Goal: Task Accomplishment & Management: Manage account settings

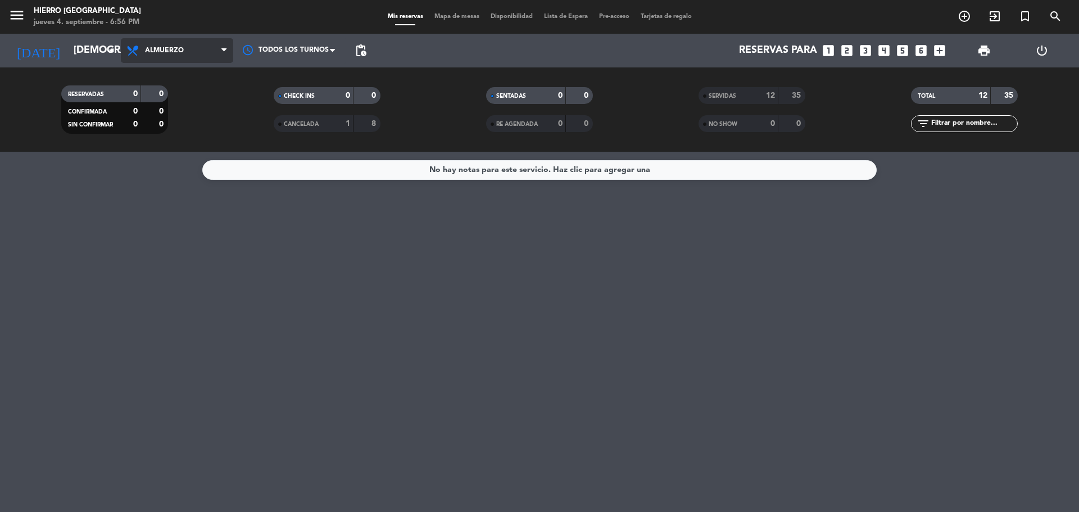
click at [185, 49] on span "Almuerzo" at bounding box center [177, 50] width 112 height 25
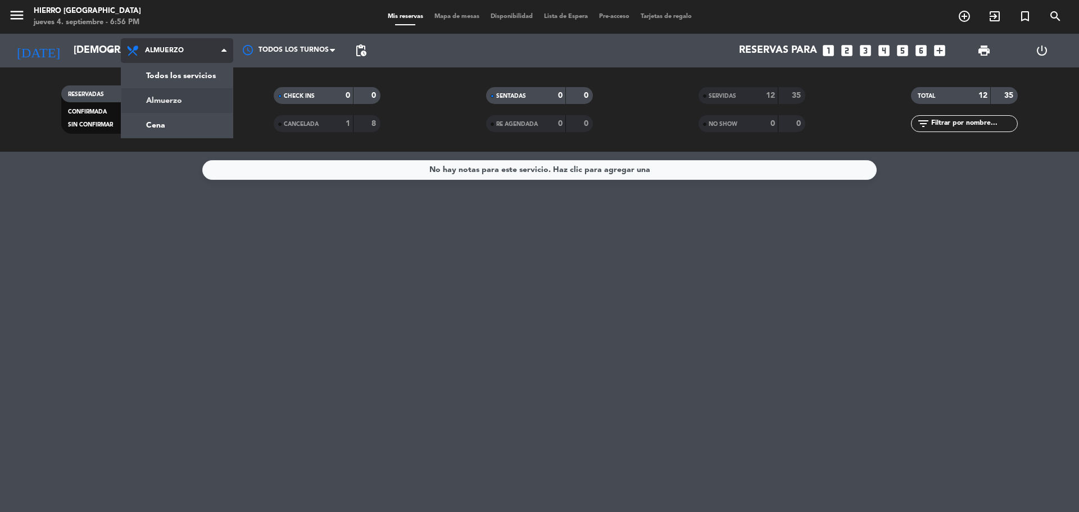
click at [193, 125] on div "menu Hierro [PERSON_NAME] [DATE] 4. septiembre - 6:56 PM Mis reservas Mapa de m…" at bounding box center [539, 76] width 1079 height 152
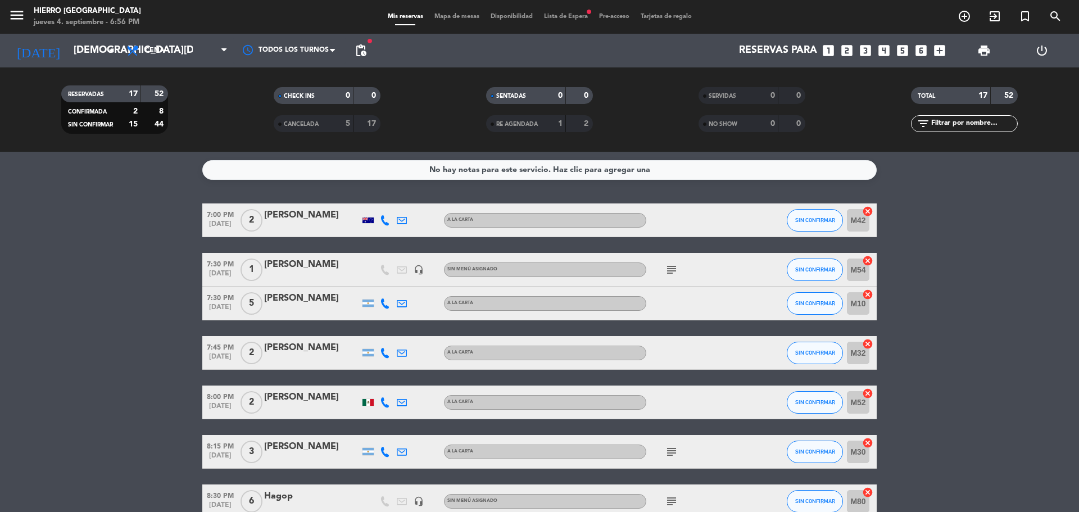
click at [669, 271] on icon "subject" at bounding box center [671, 269] width 13 height 13
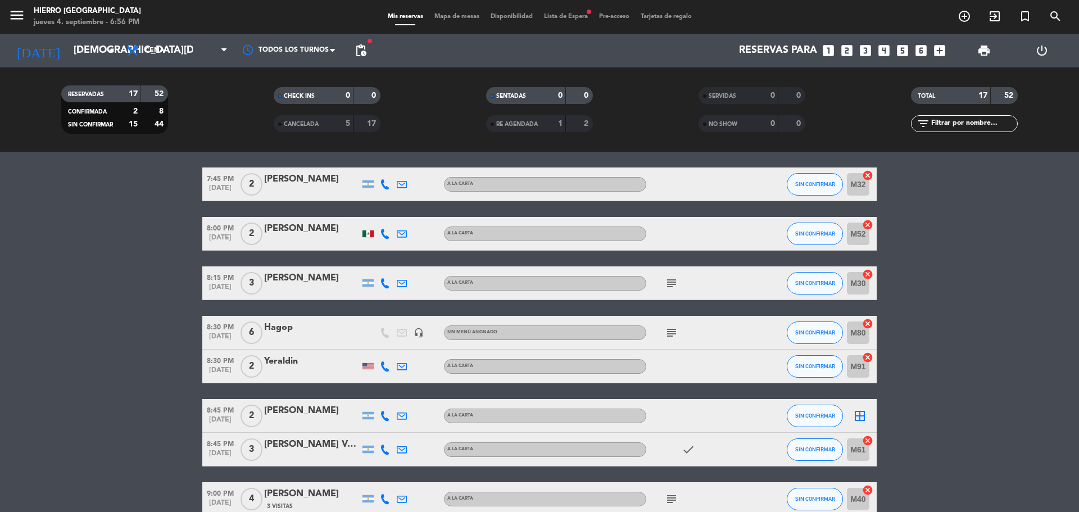
click at [672, 287] on icon "subject" at bounding box center [671, 282] width 13 height 13
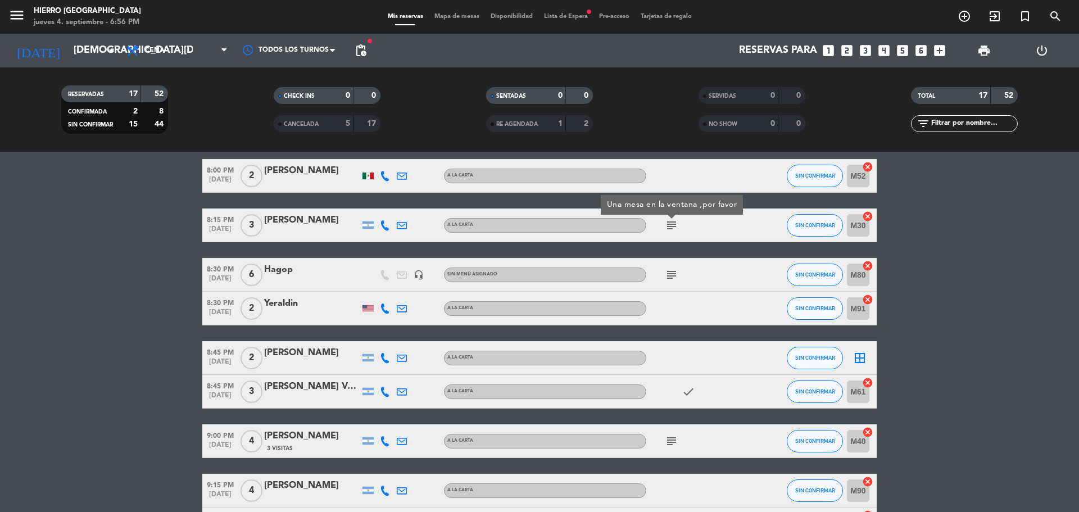
scroll to position [281, 0]
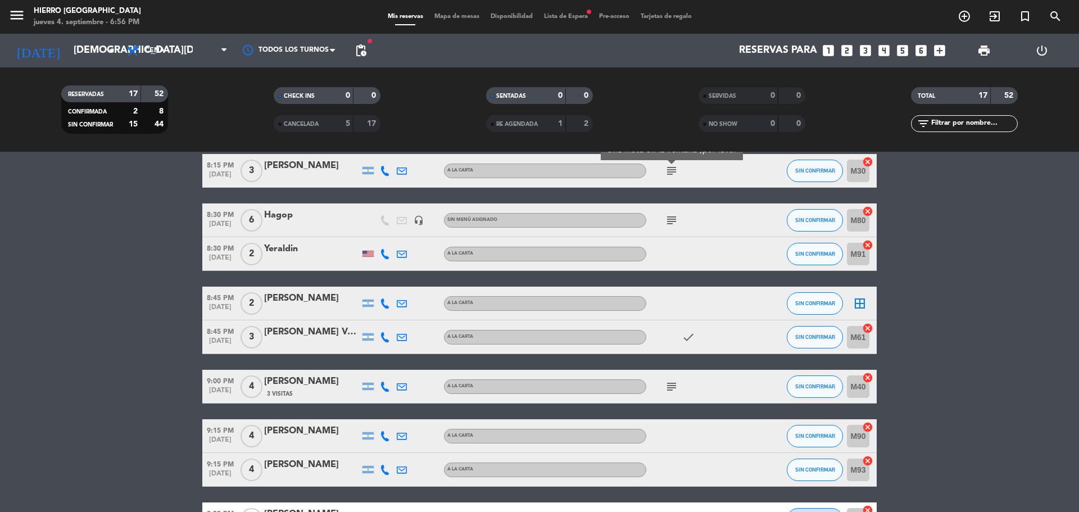
click at [670, 212] on div "subject" at bounding box center [696, 219] width 101 height 33
click at [670, 215] on icon "subject" at bounding box center [671, 219] width 13 height 13
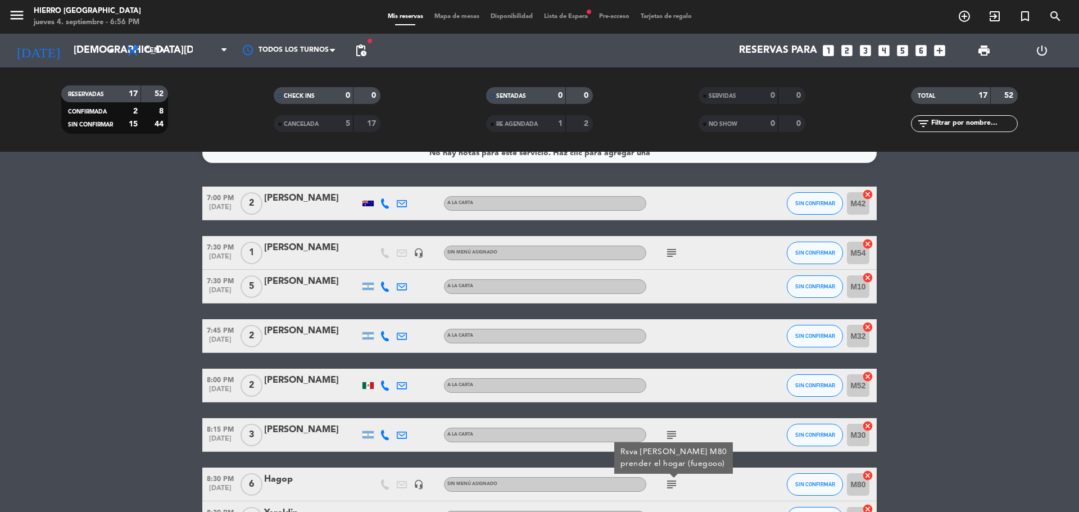
scroll to position [0, 0]
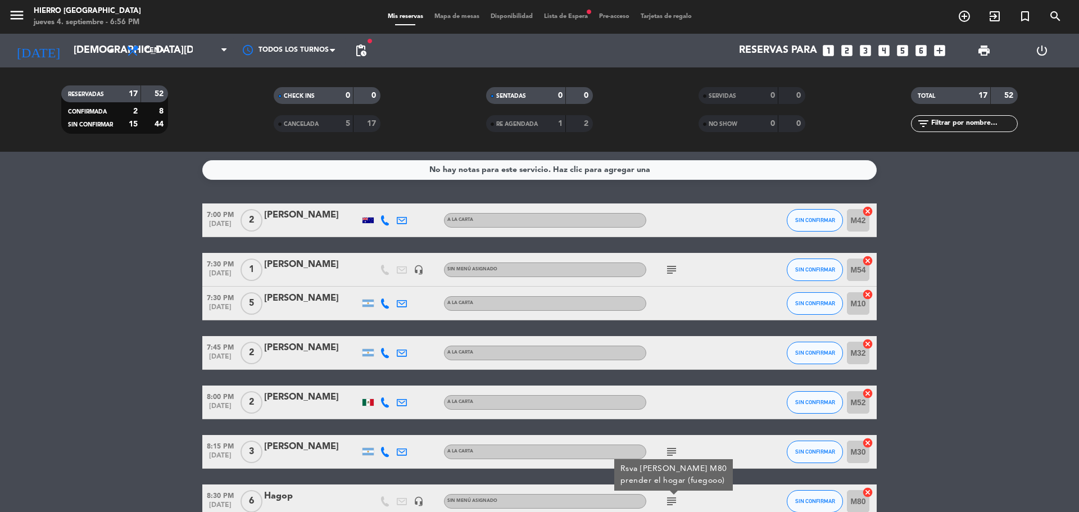
click at [671, 269] on icon "subject" at bounding box center [671, 269] width 13 height 13
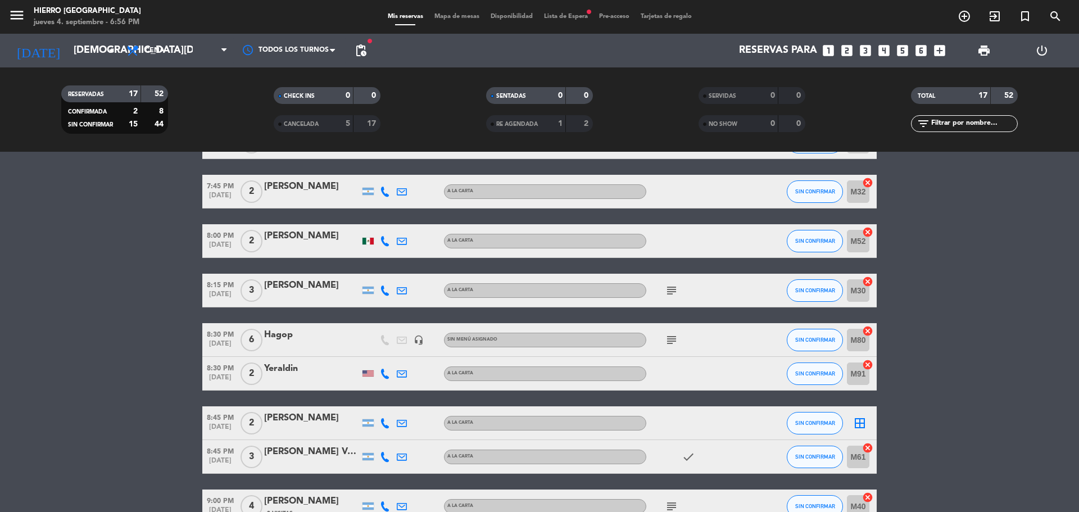
scroll to position [169, 0]
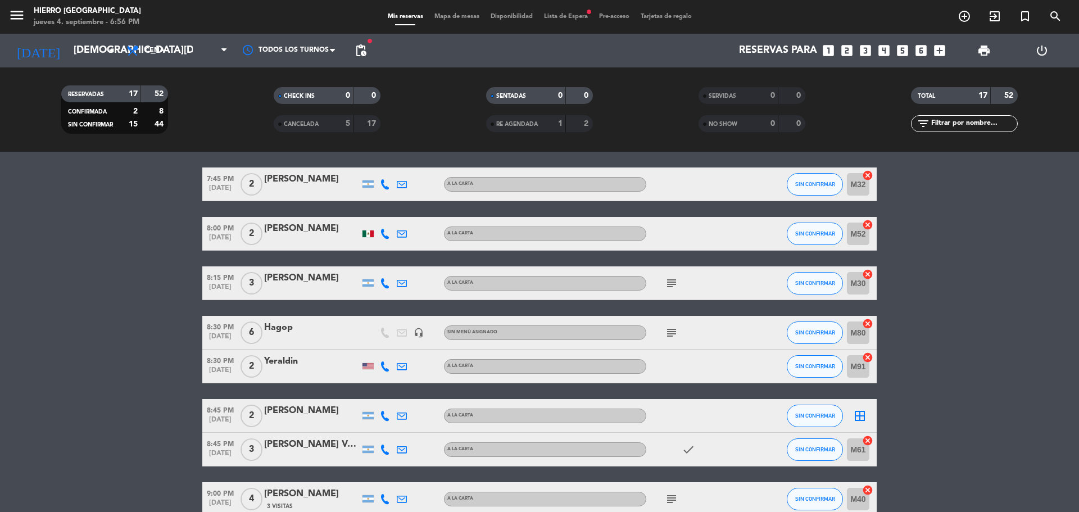
click at [672, 328] on icon "subject" at bounding box center [671, 332] width 13 height 13
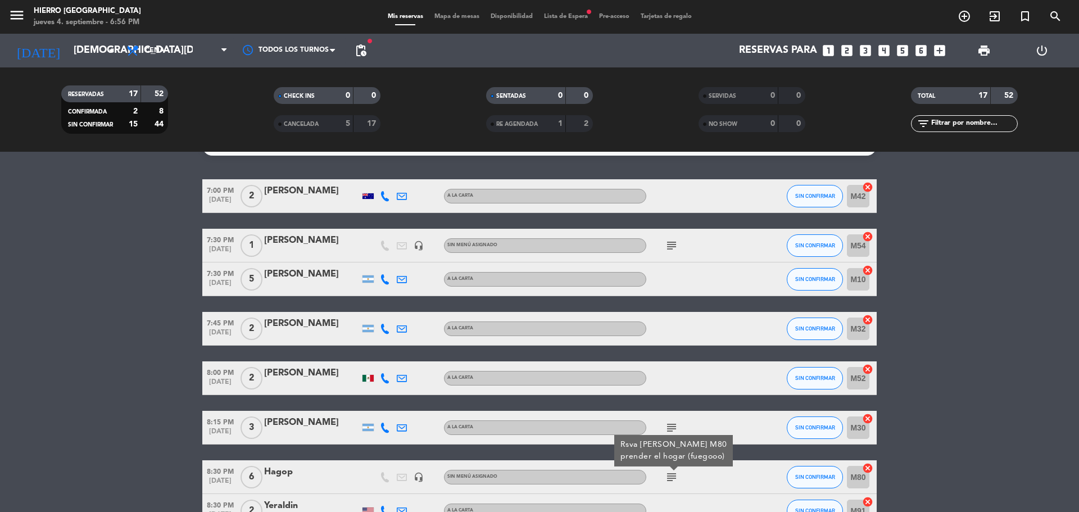
scroll to position [0, 0]
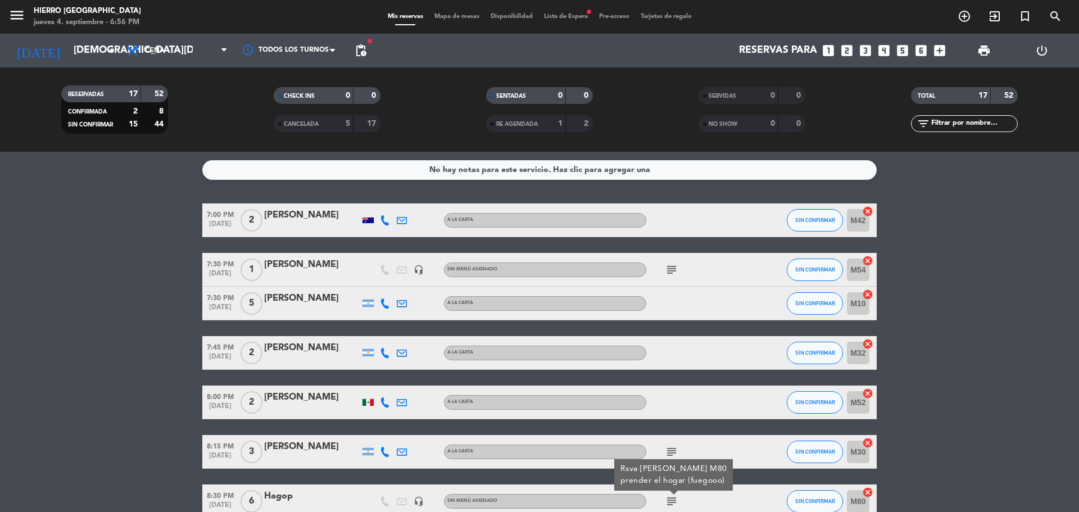
click at [665, 269] on icon "subject" at bounding box center [671, 269] width 13 height 13
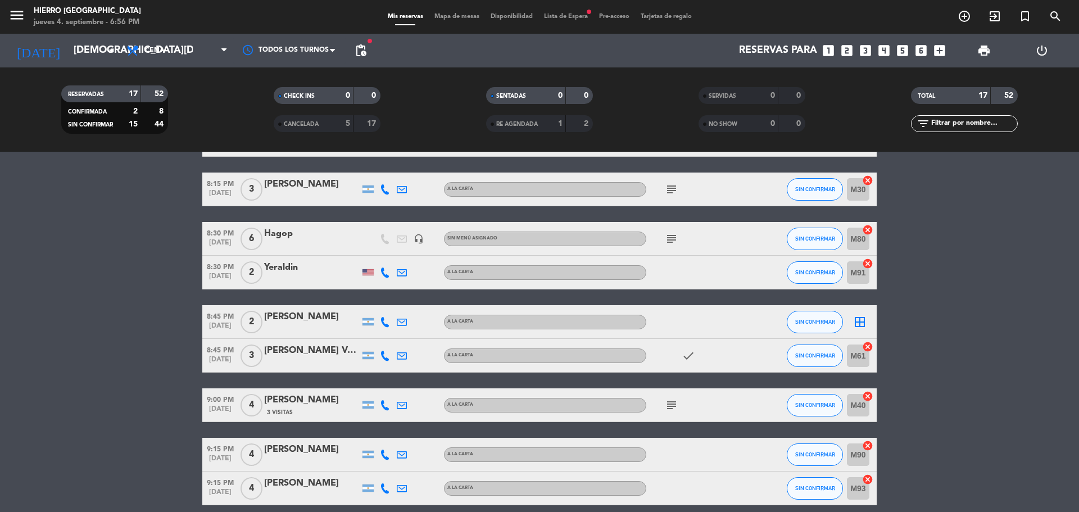
scroll to position [393, 0]
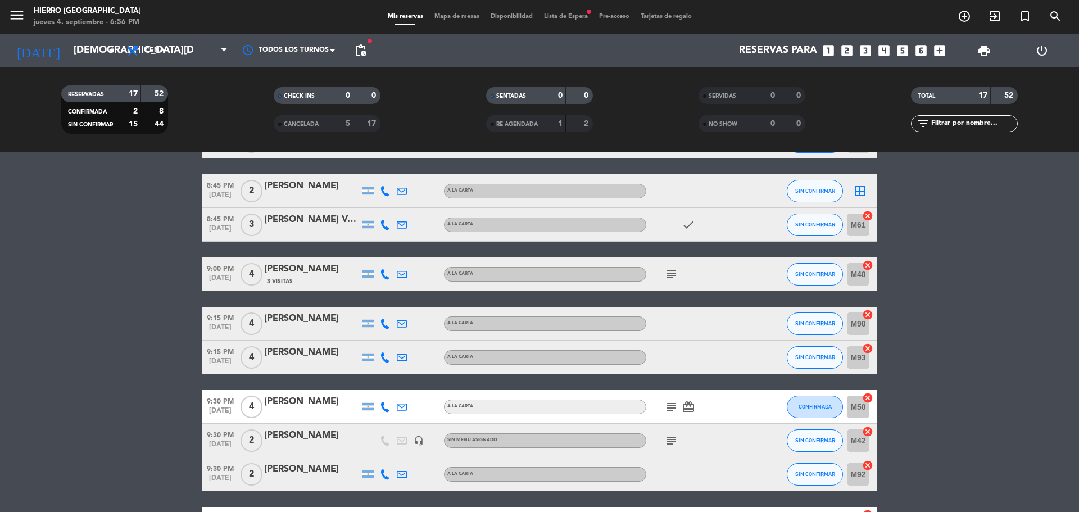
click at [671, 280] on icon "subject" at bounding box center [671, 273] width 13 height 13
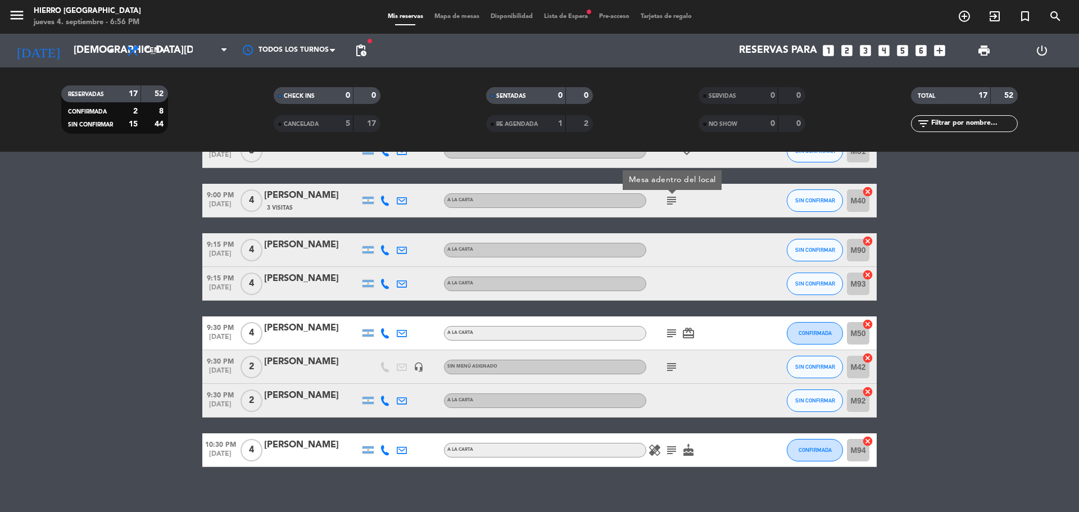
scroll to position [478, 0]
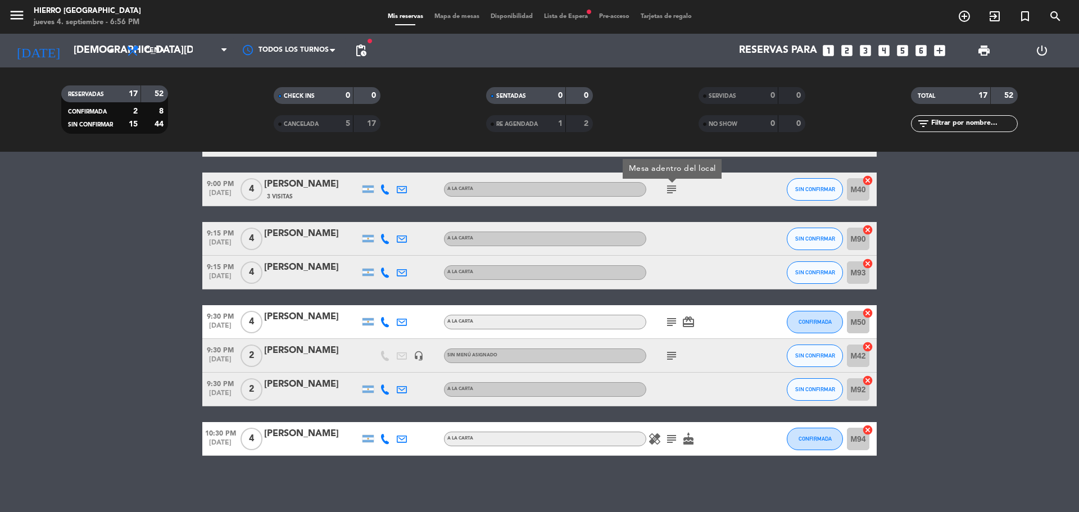
click at [668, 326] on icon "subject" at bounding box center [671, 321] width 13 height 13
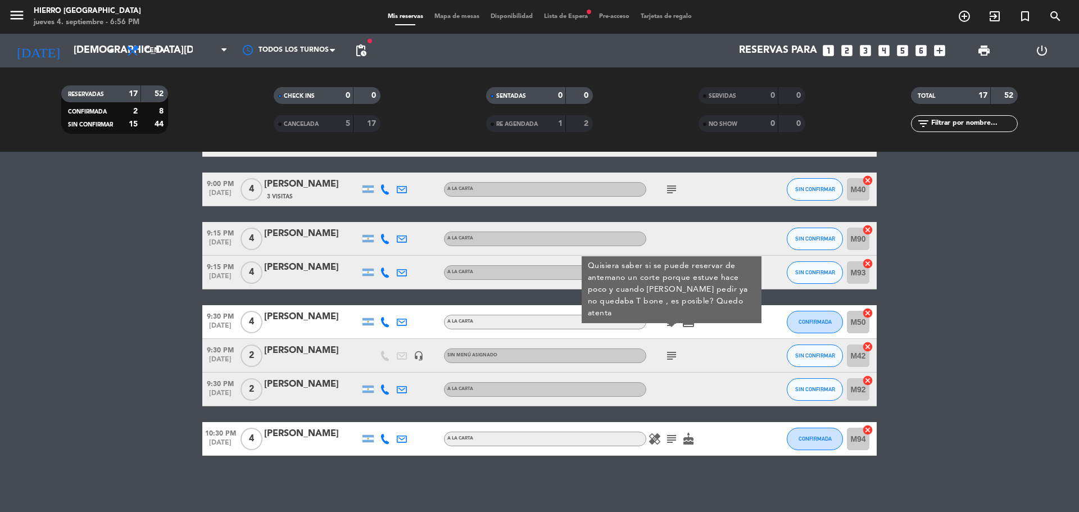
click at [672, 352] on icon "subject" at bounding box center [671, 355] width 13 height 13
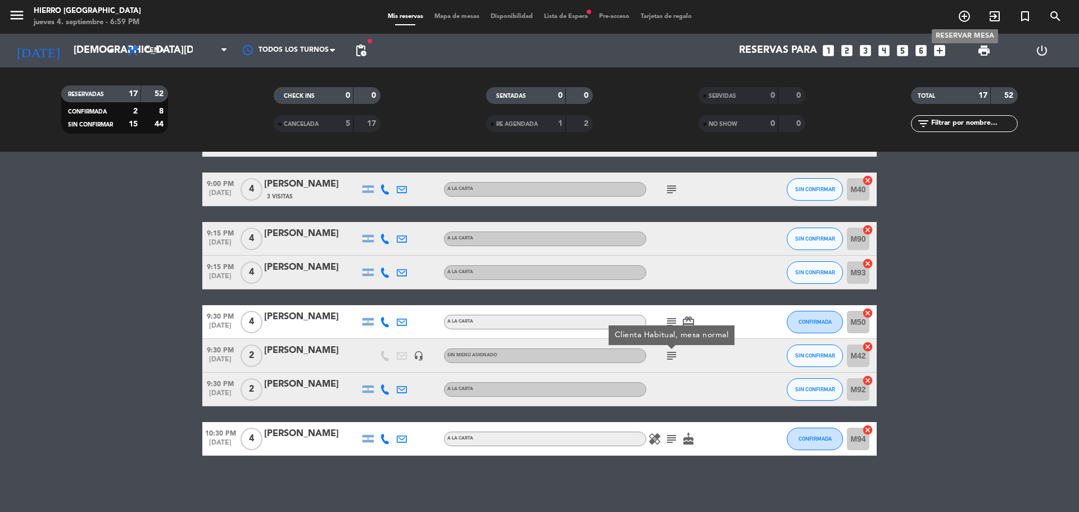
click at [969, 16] on icon "add_circle_outline" at bounding box center [963, 16] width 13 height 13
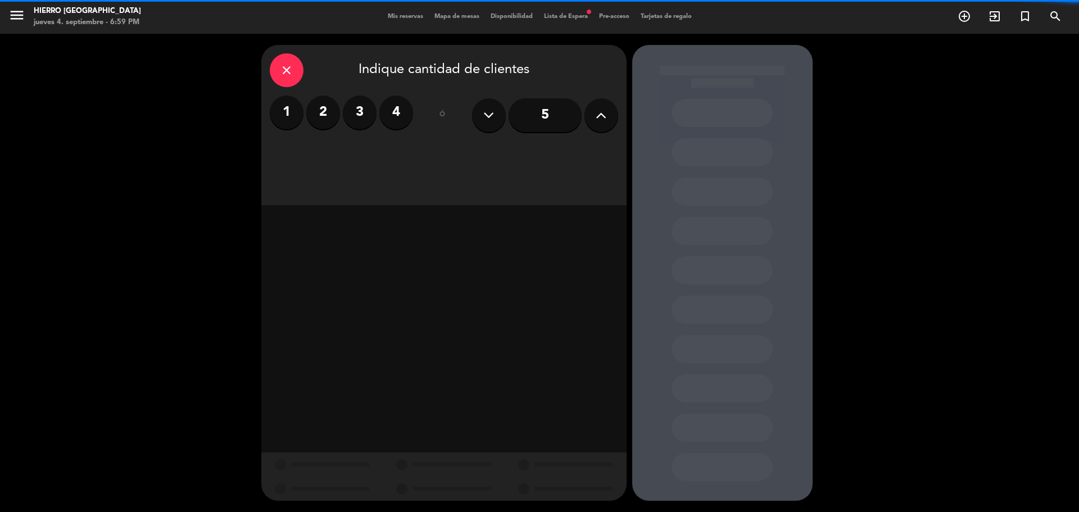
click at [314, 122] on label "2" at bounding box center [323, 113] width 34 height 34
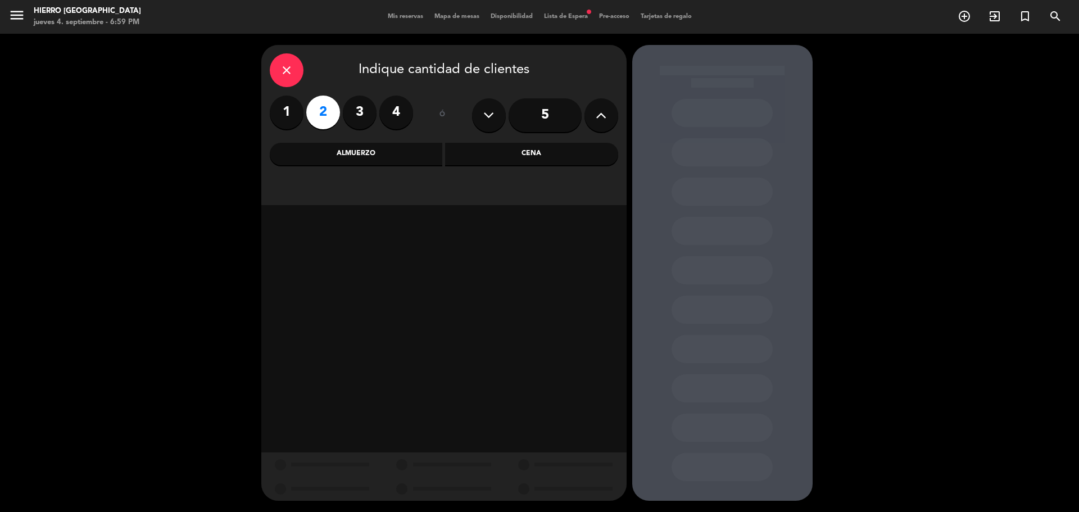
click at [593, 159] on div "Cena" at bounding box center [531, 154] width 173 height 22
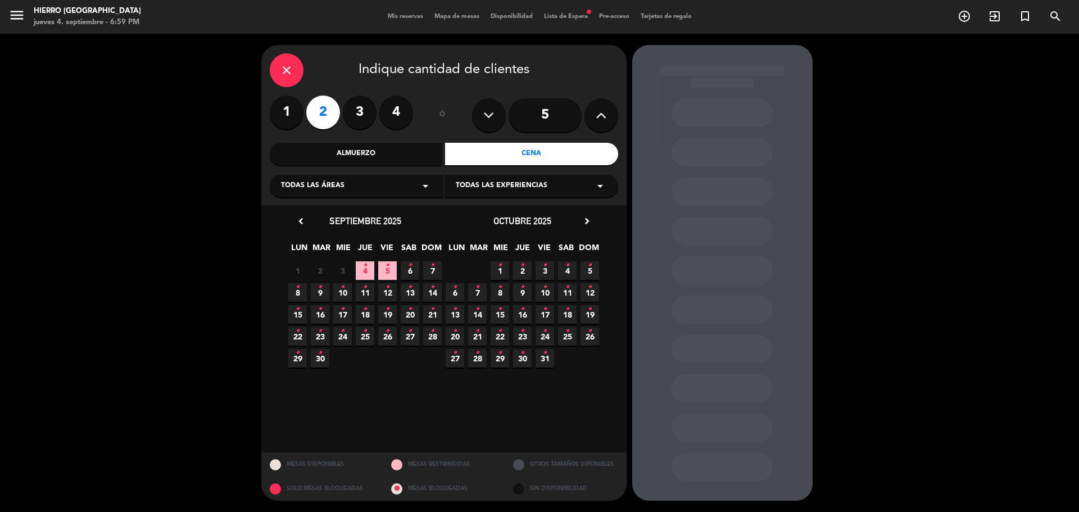
click at [367, 266] on span "4 •" at bounding box center [365, 270] width 19 height 19
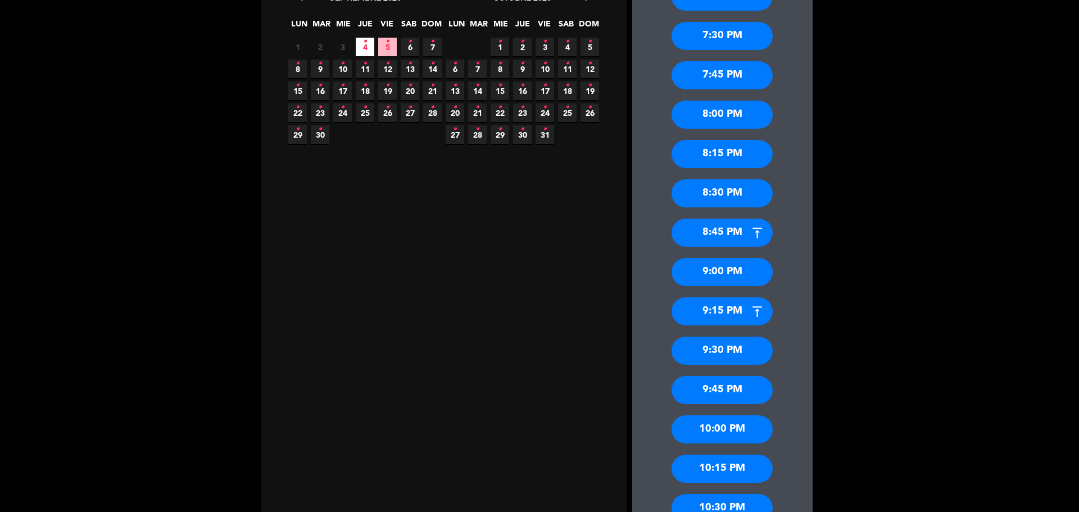
scroll to position [225, 0]
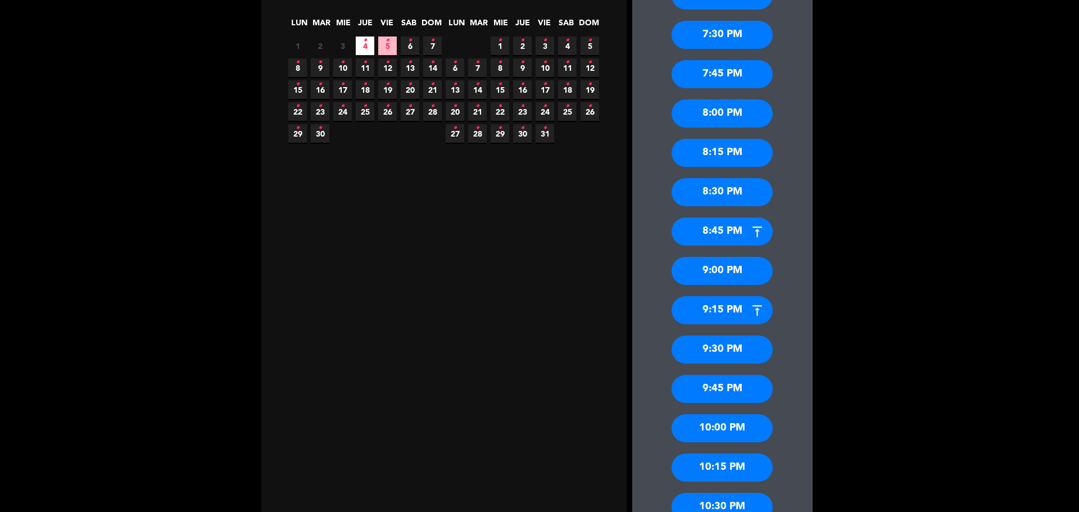
click at [736, 353] on div "9:30 PM" at bounding box center [721, 349] width 101 height 28
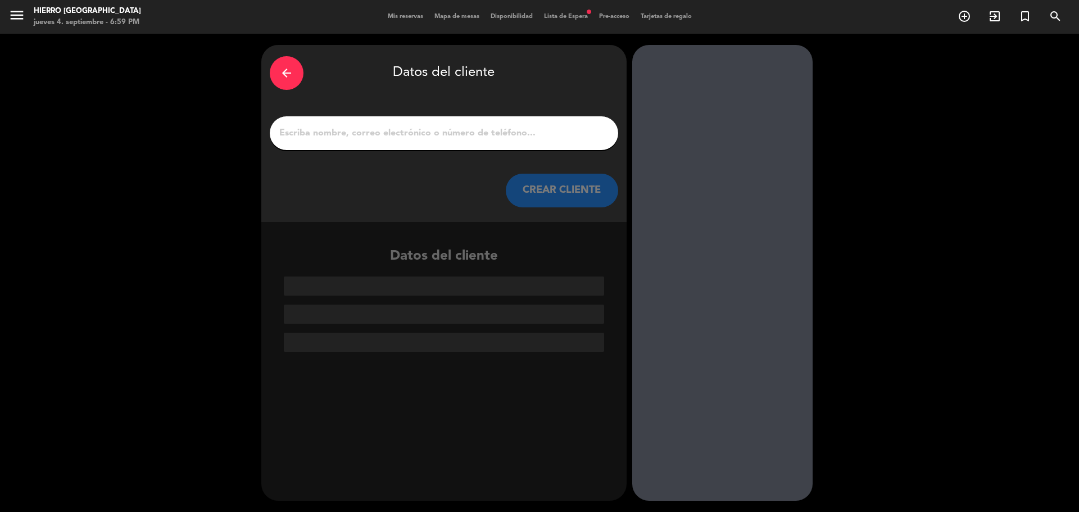
click at [545, 144] on div at bounding box center [444, 133] width 348 height 34
click at [539, 138] on input "1" at bounding box center [443, 133] width 331 height 16
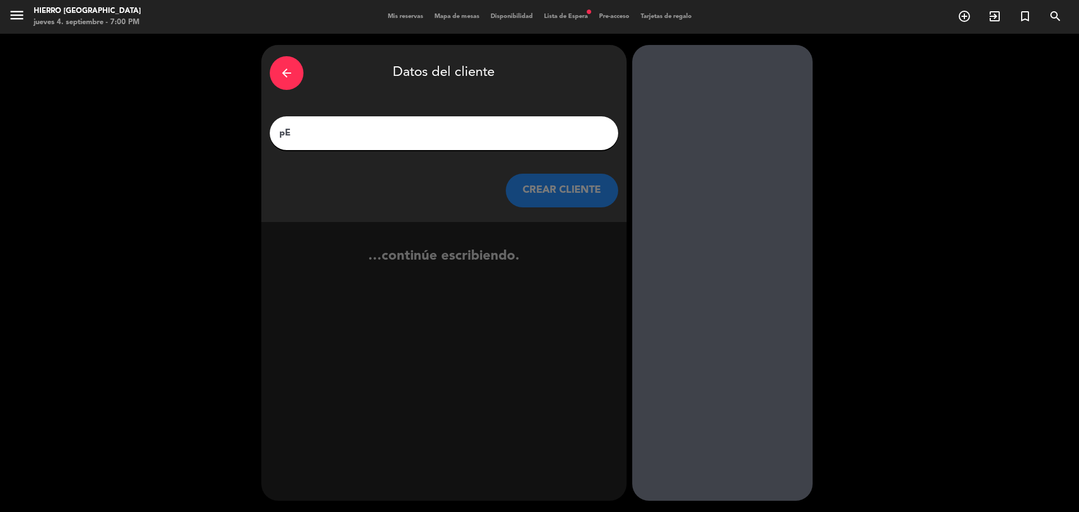
type input "p"
type input "[PERSON_NAME]"
click at [567, 183] on button "CREAR CLIENTE" at bounding box center [562, 191] width 112 height 34
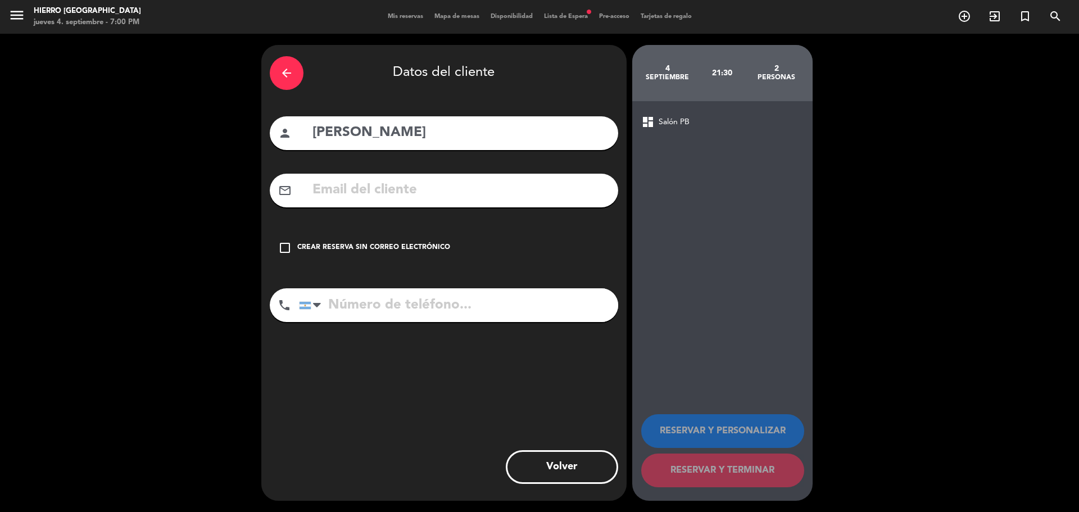
click at [425, 238] on div "check_box_outline_blank Crear reserva sin correo electrónico" at bounding box center [444, 248] width 348 height 34
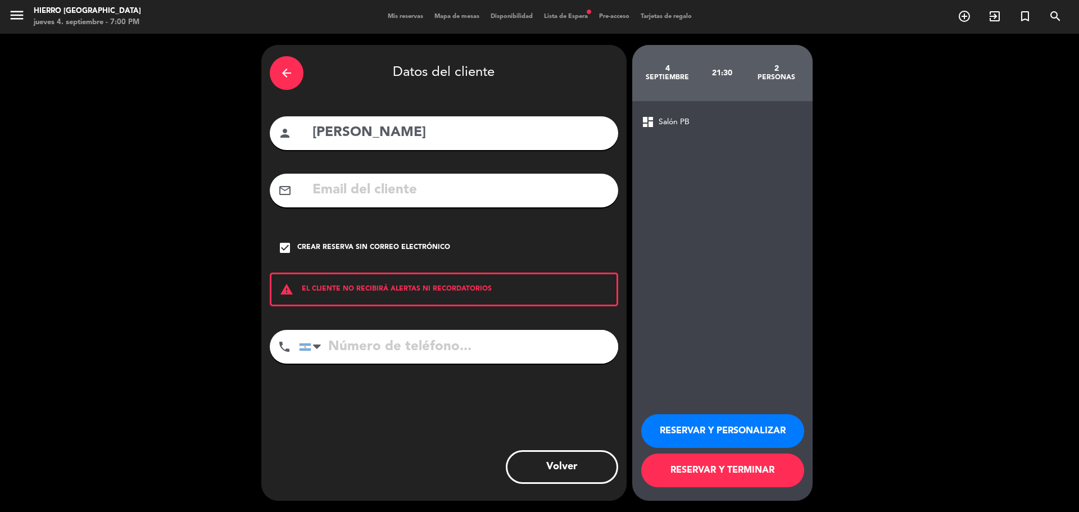
click at [704, 424] on button "RESERVAR Y PERSONALIZAR" at bounding box center [722, 431] width 163 height 34
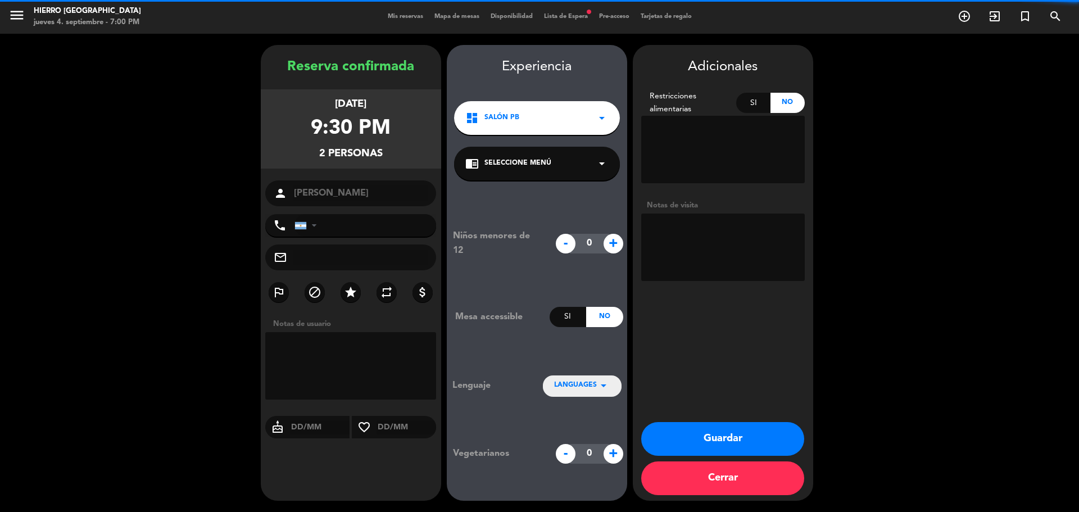
click at [737, 263] on textarea at bounding box center [722, 246] width 163 height 67
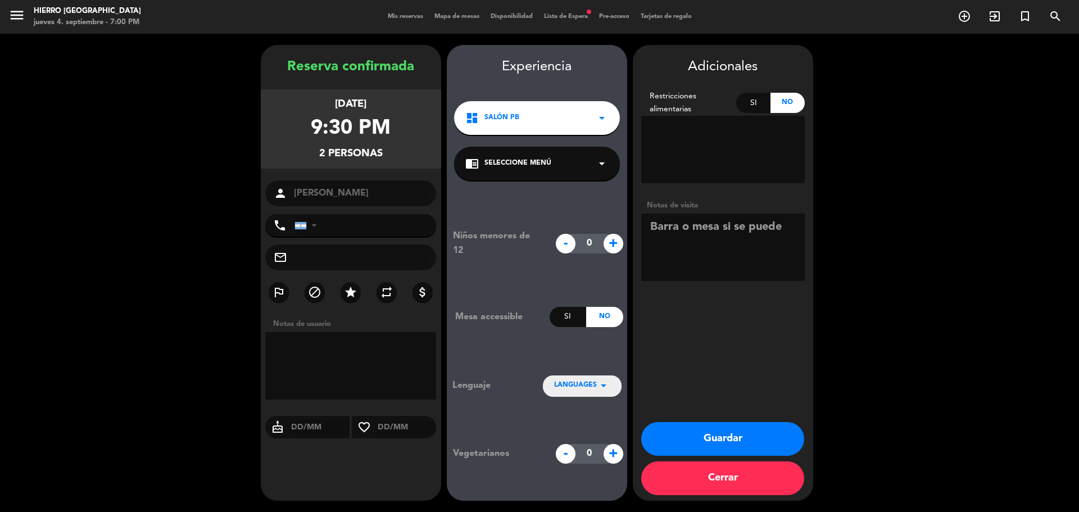
click at [676, 228] on textarea at bounding box center [722, 246] width 163 height 67
type textarea "Barra, o mesa si se puede"
click at [717, 435] on button "Guardar" at bounding box center [722, 439] width 163 height 34
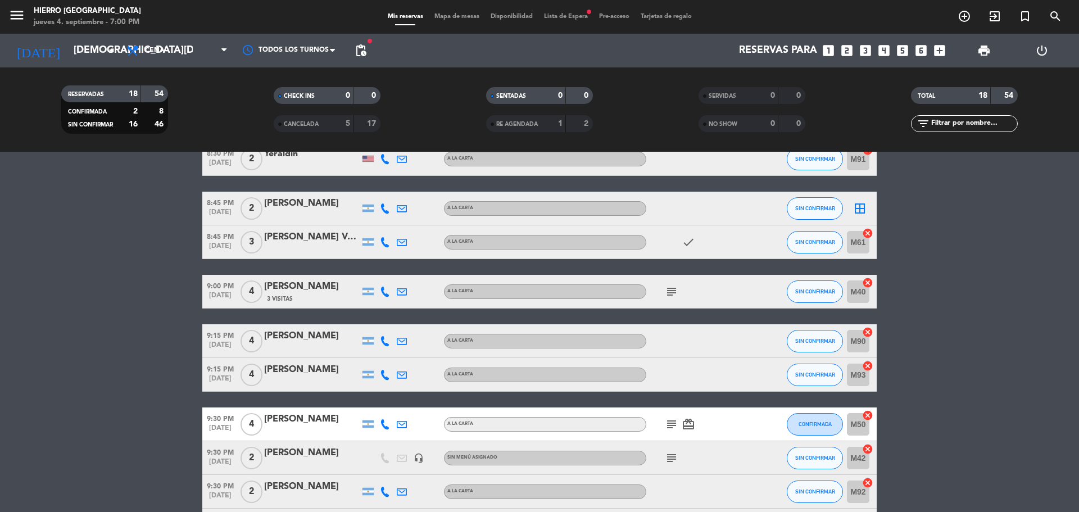
scroll to position [512, 0]
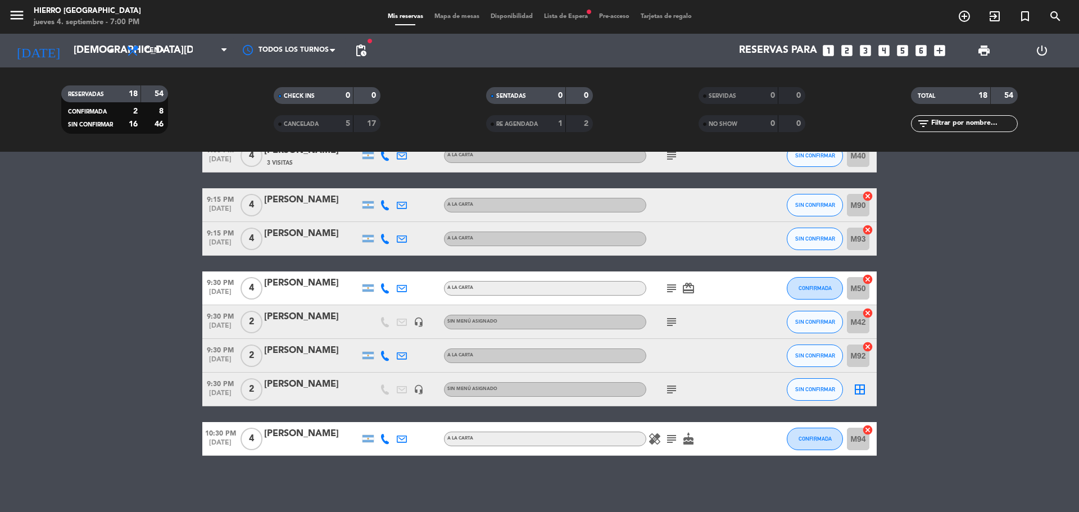
click at [863, 395] on icon "border_all" at bounding box center [859, 389] width 13 height 13
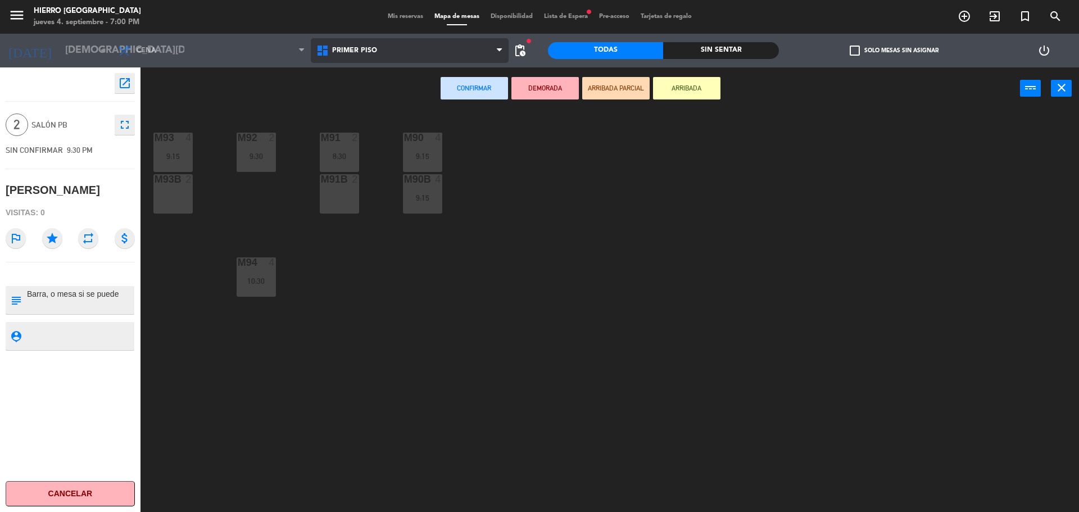
click at [393, 53] on span "Primer Piso" at bounding box center [410, 50] width 198 height 25
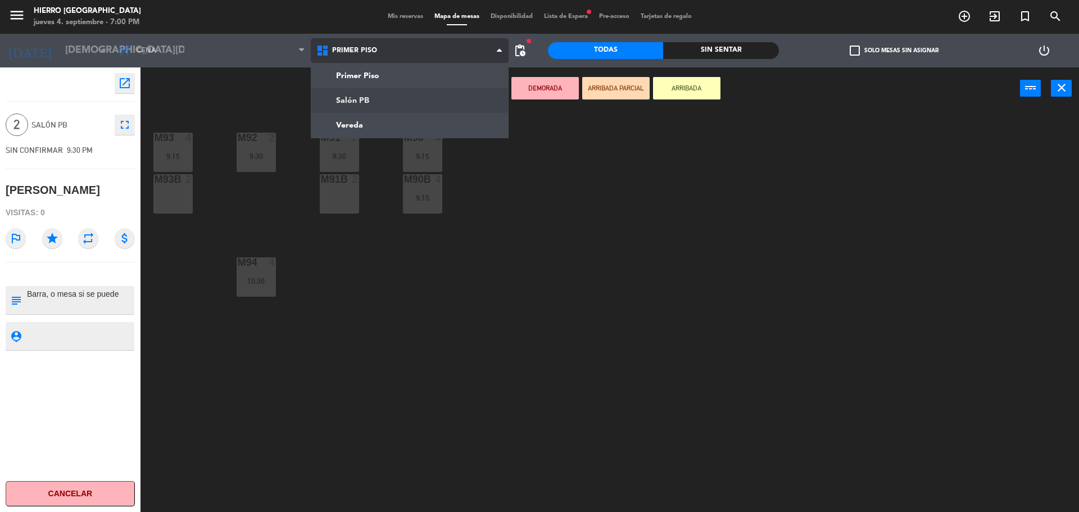
click at [394, 99] on ng-component "menu Hierro [PERSON_NAME] [DATE] 4. septiembre - 7:00 PM Mis reservas Mapa de m…" at bounding box center [539, 257] width 1079 height 515
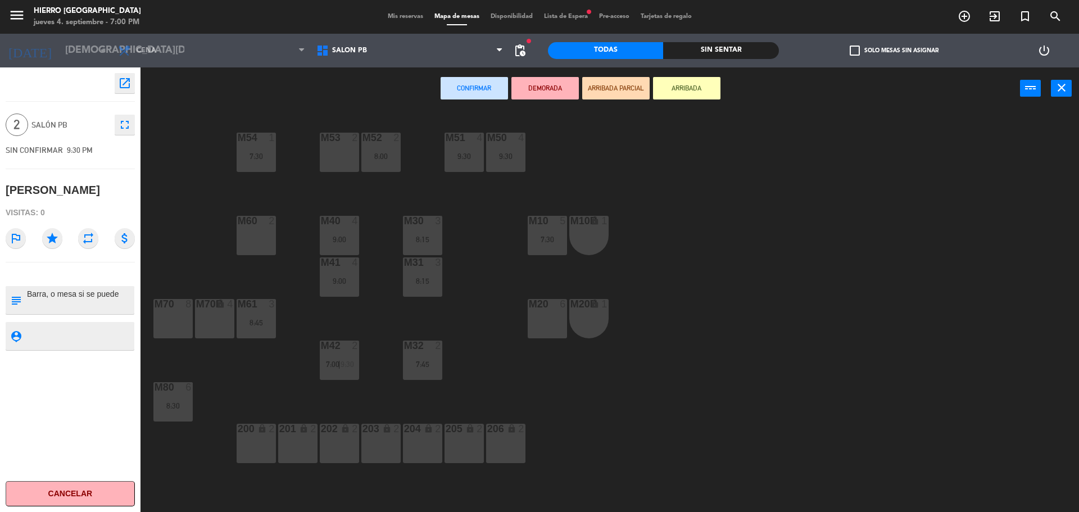
click at [463, 446] on div "205 lock 2" at bounding box center [463, 443] width 39 height 39
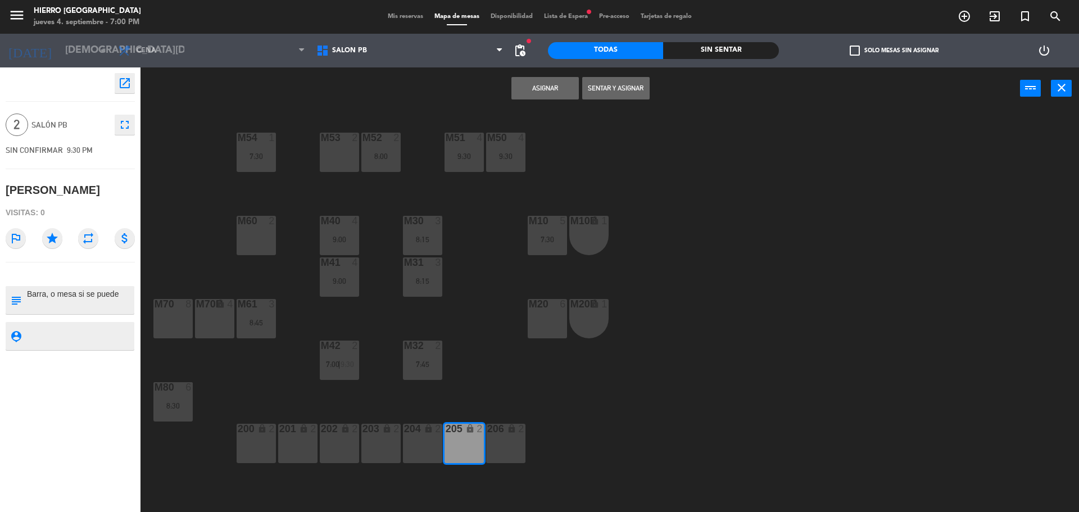
click at [420, 453] on div "204 lock 2" at bounding box center [422, 443] width 39 height 39
click at [533, 94] on button "Asignar" at bounding box center [544, 88] width 67 height 22
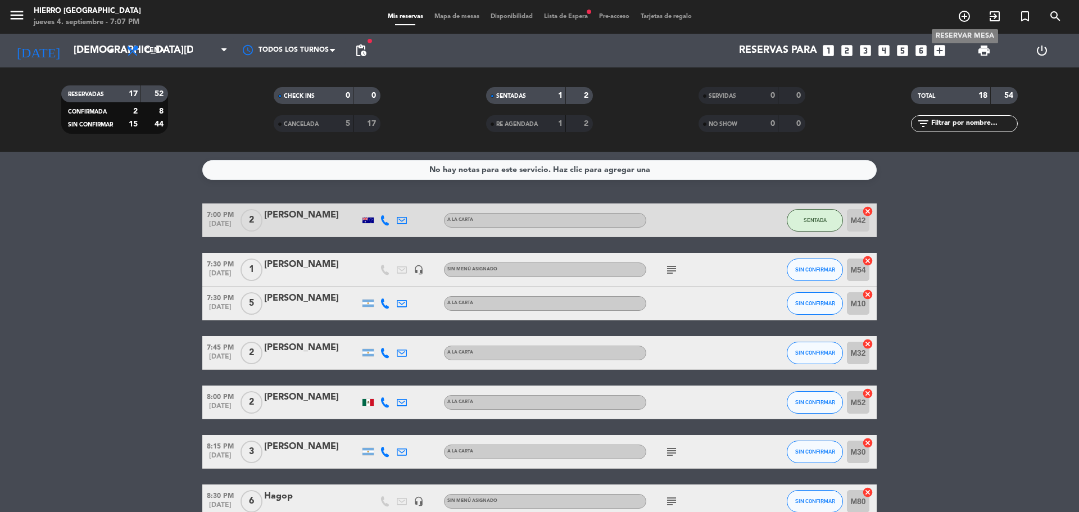
click at [965, 15] on icon "add_circle_outline" at bounding box center [963, 16] width 13 height 13
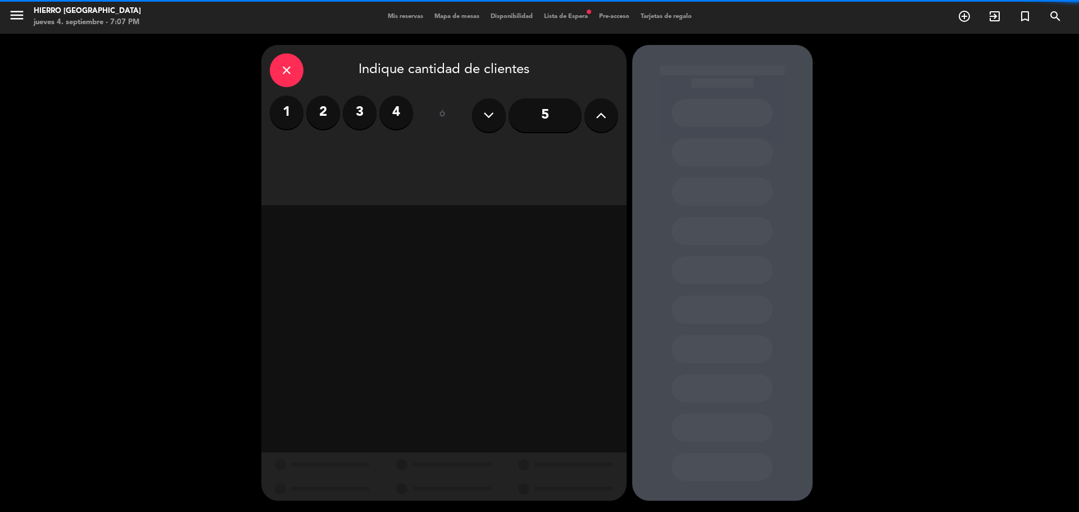
click at [328, 116] on label "2" at bounding box center [323, 113] width 34 height 34
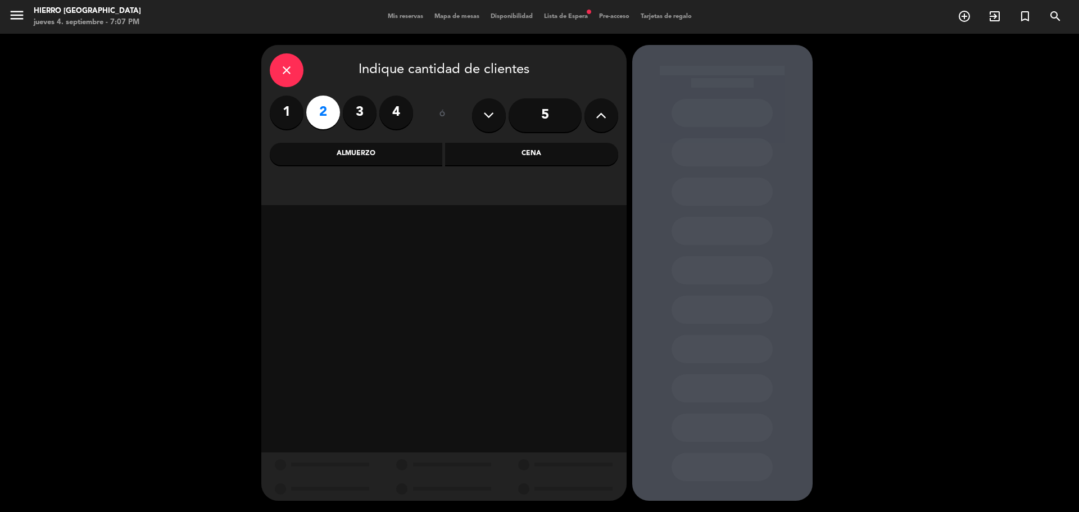
click at [499, 147] on div "Cena" at bounding box center [531, 154] width 173 height 22
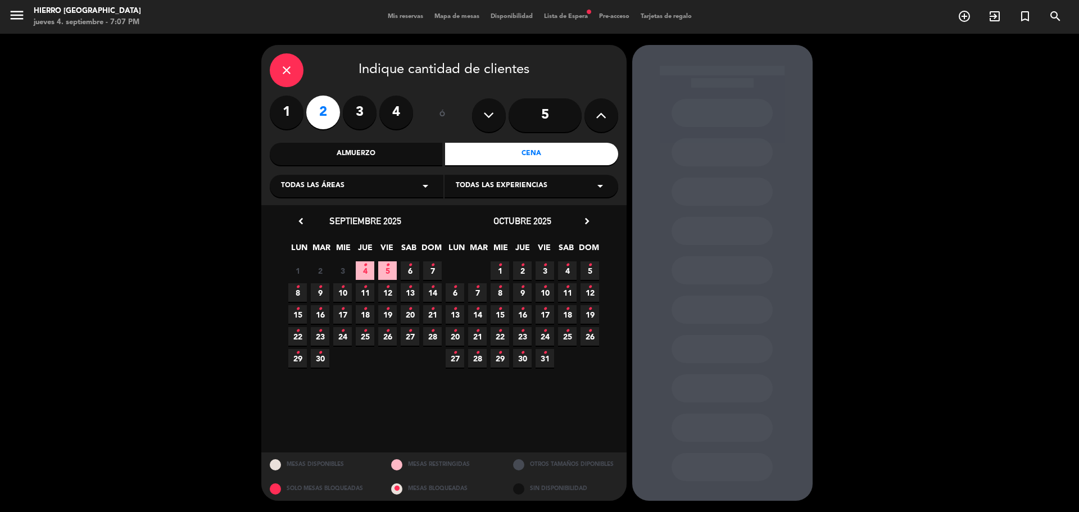
click at [362, 271] on span "4 •" at bounding box center [365, 270] width 19 height 19
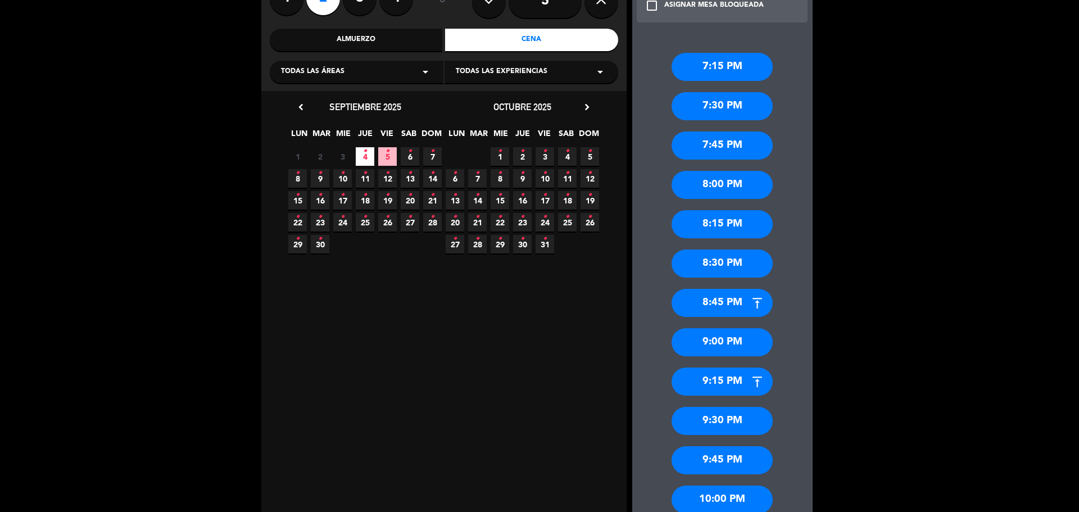
scroll to position [225, 0]
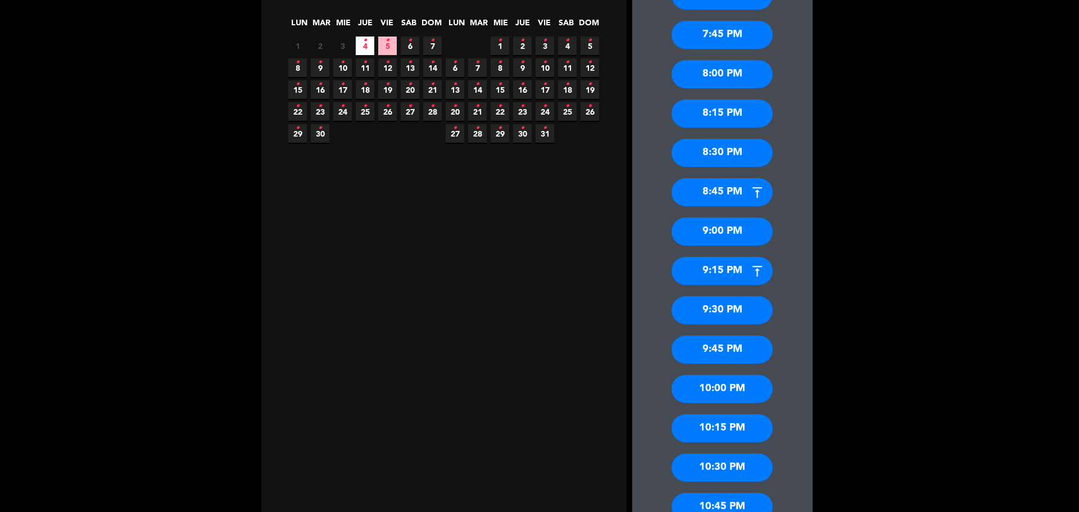
click at [729, 225] on div "9:00 PM" at bounding box center [721, 231] width 101 height 28
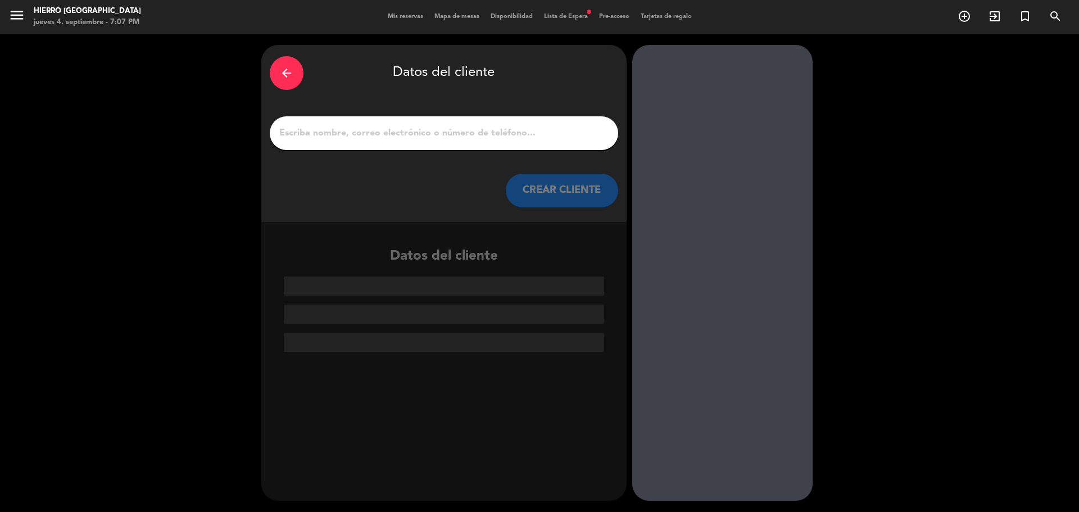
scroll to position [0, 0]
click at [461, 131] on input "1" at bounding box center [443, 133] width 331 height 16
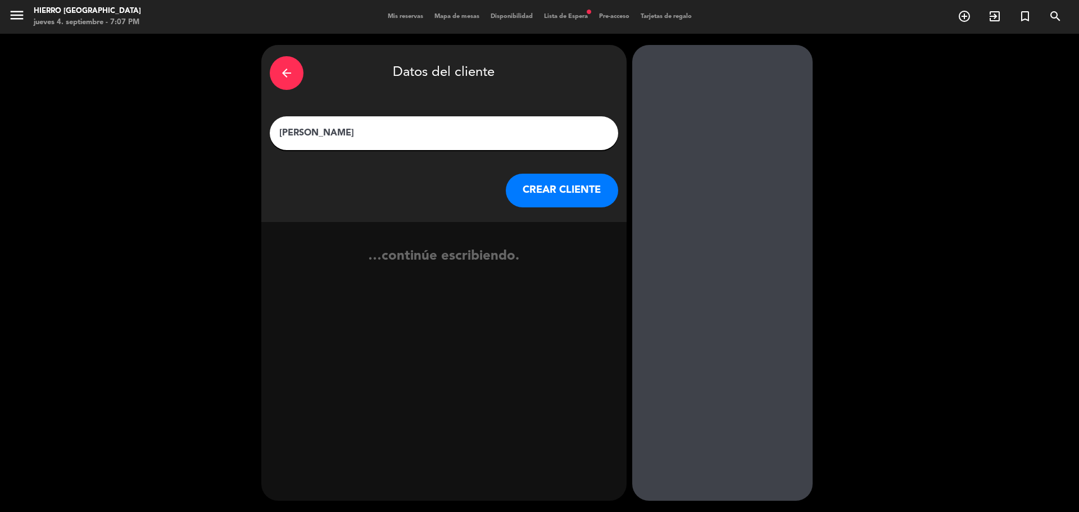
type input "[PERSON_NAME]"
click at [534, 182] on button "CREAR CLIENTE" at bounding box center [562, 191] width 112 height 34
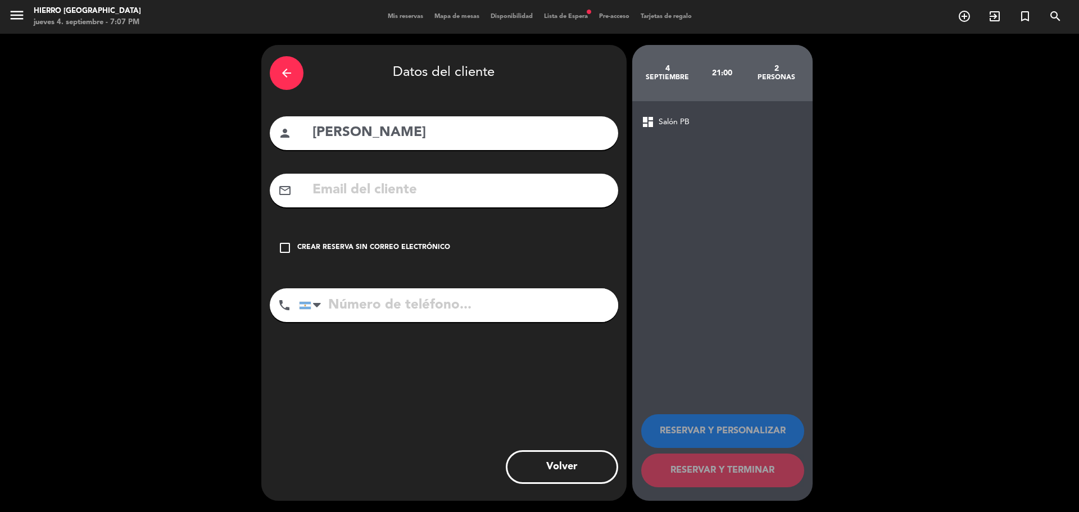
click at [388, 249] on div "Crear reserva sin correo electrónico" at bounding box center [373, 247] width 153 height 11
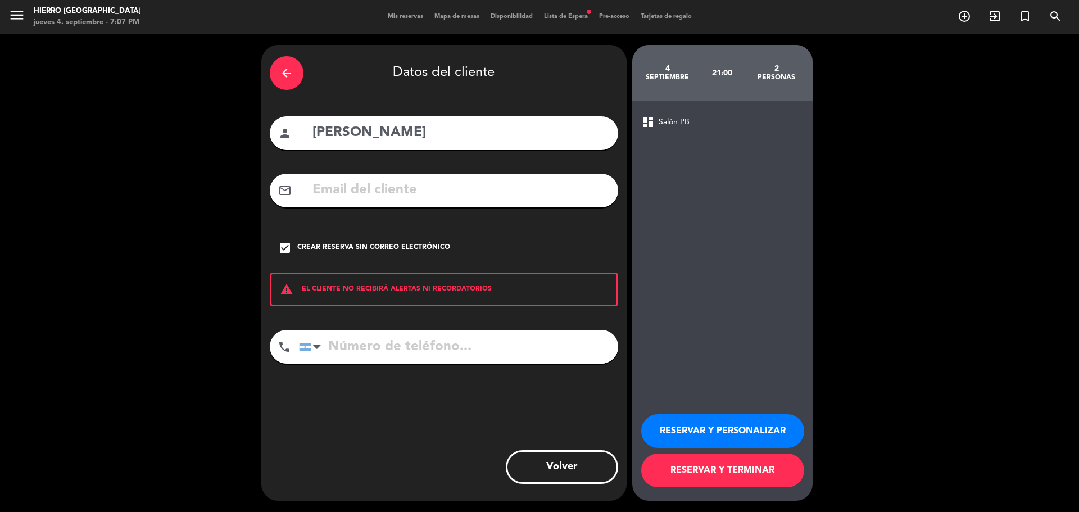
click at [779, 420] on button "RESERVAR Y PERSONALIZAR" at bounding box center [722, 431] width 163 height 34
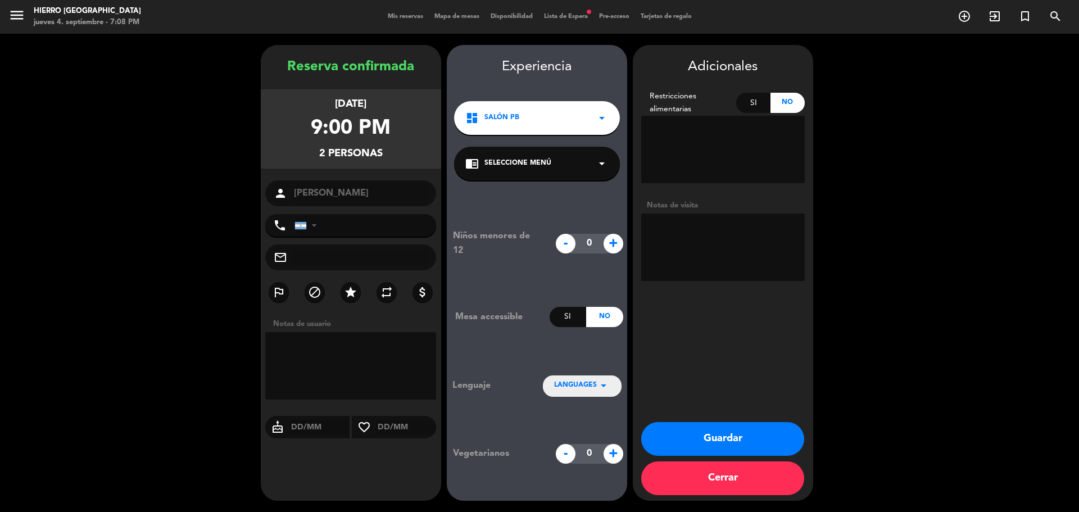
click at [730, 428] on button "Guardar" at bounding box center [722, 439] width 163 height 34
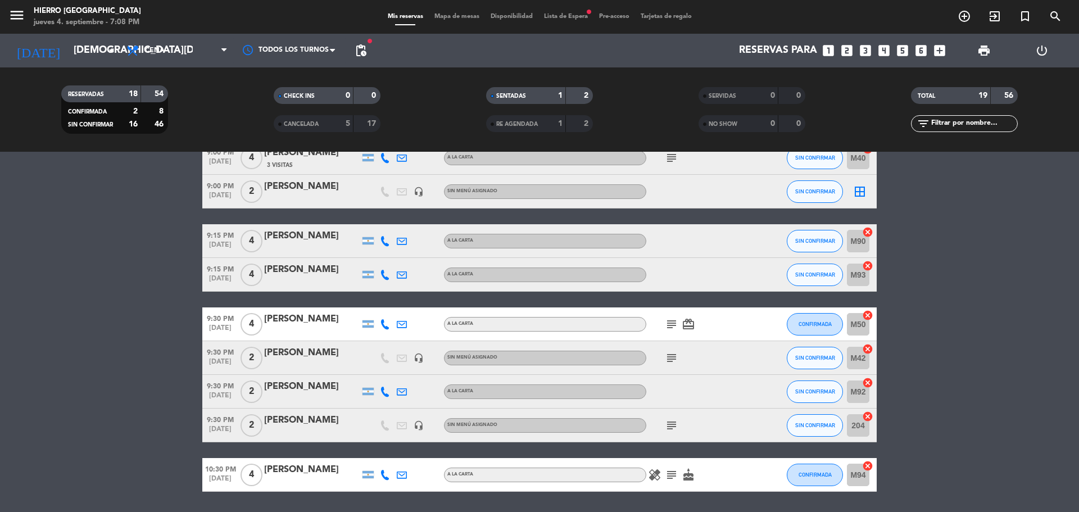
scroll to position [489, 0]
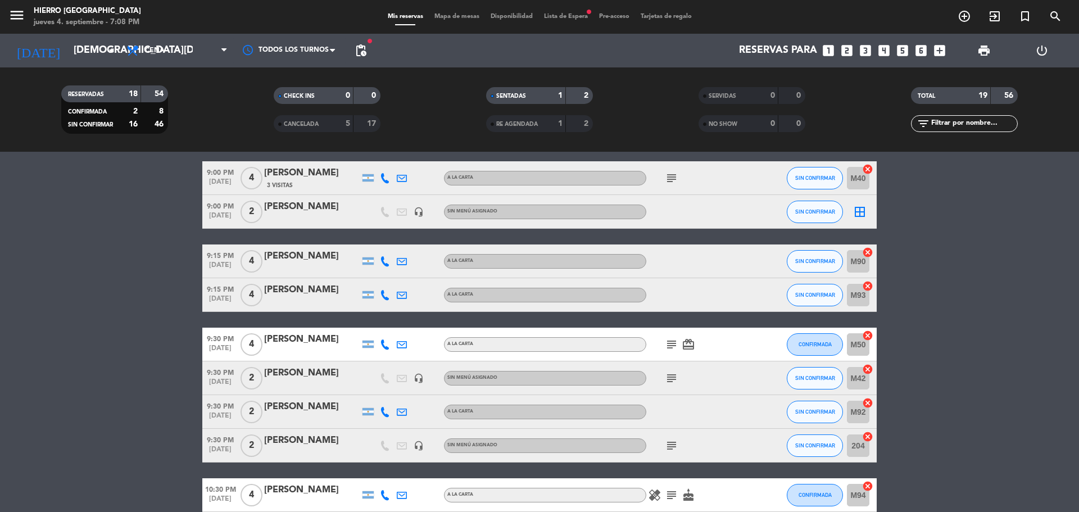
click at [863, 216] on icon "border_all" at bounding box center [859, 211] width 13 height 13
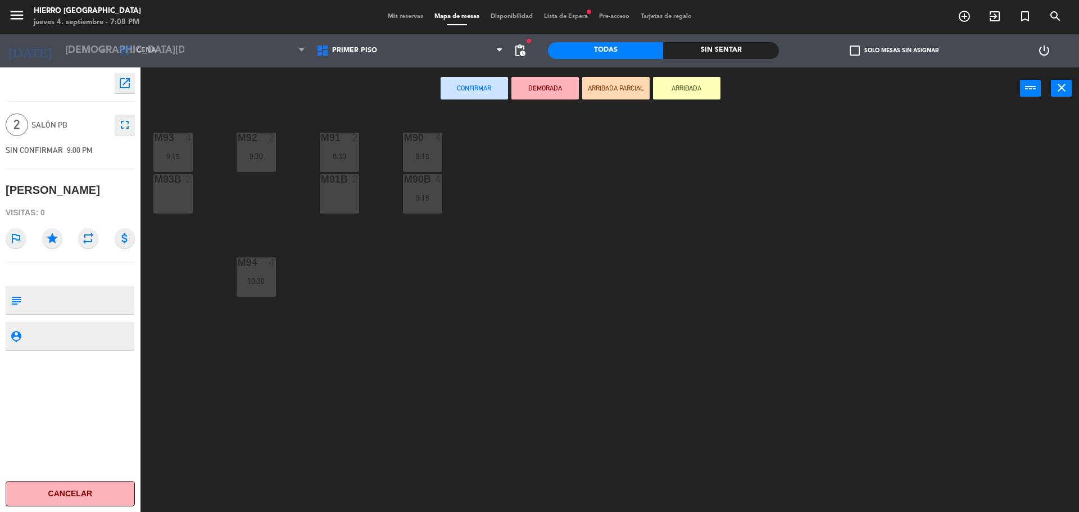
click at [342, 200] on div "M91B 2" at bounding box center [339, 193] width 39 height 39
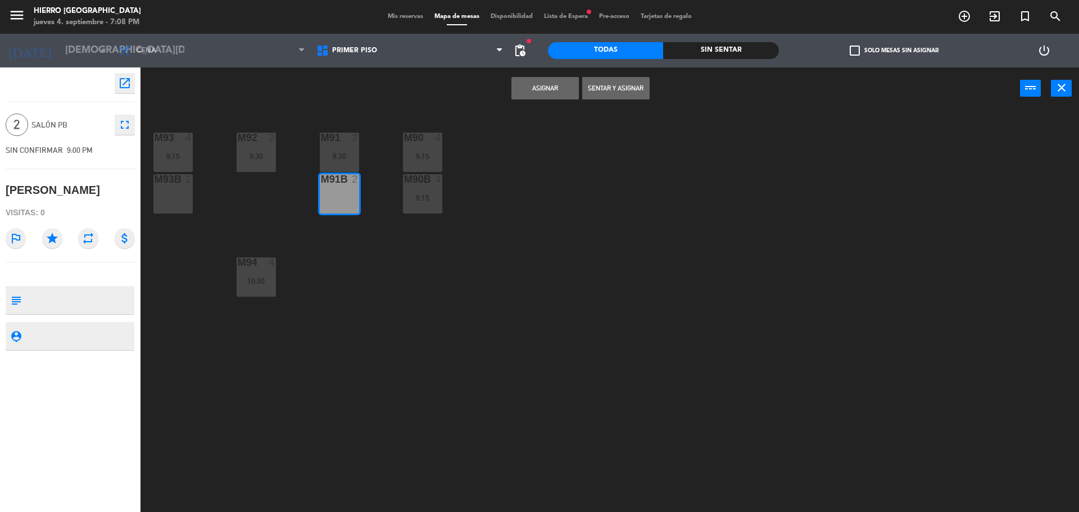
click at [556, 93] on button "Asignar" at bounding box center [544, 88] width 67 height 22
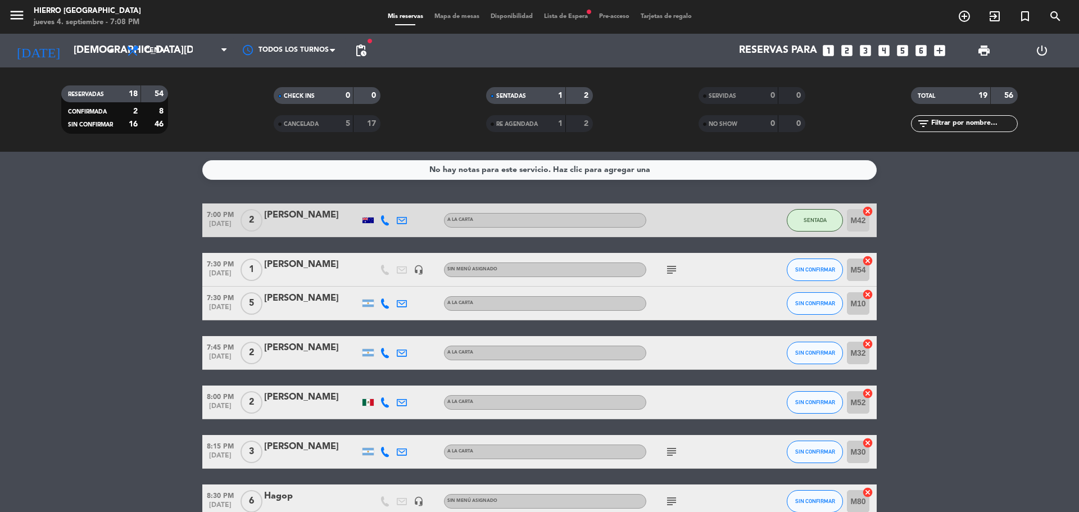
click at [467, 15] on span "Mapa de mesas" at bounding box center [457, 16] width 56 height 6
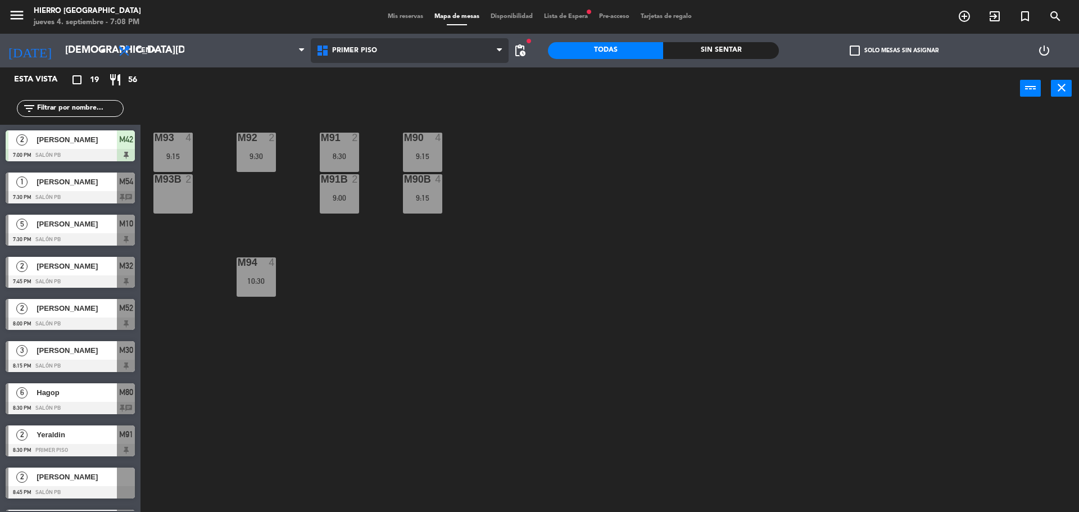
click at [358, 54] on span "Primer Piso" at bounding box center [410, 50] width 198 height 25
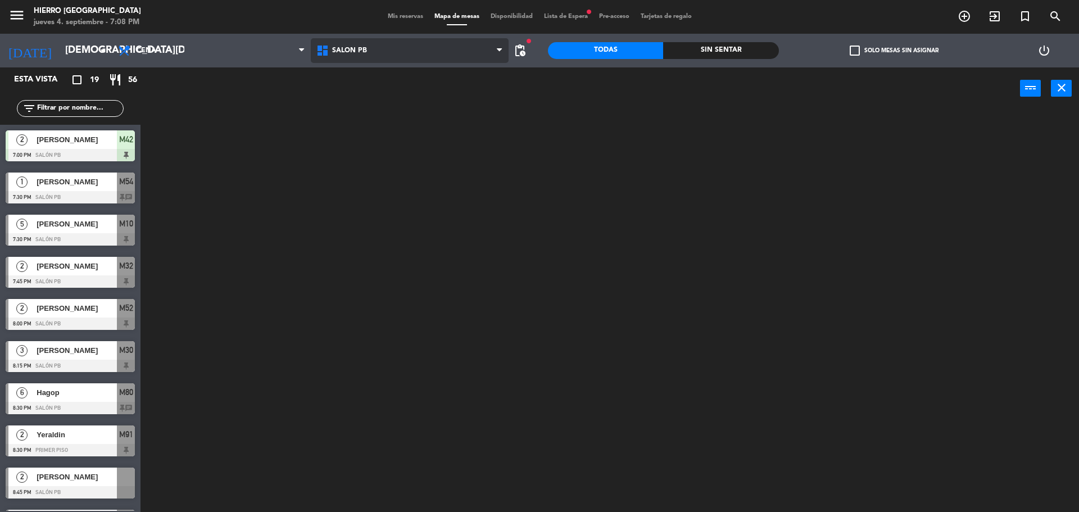
click at [356, 104] on ng-component "menu Hierro [PERSON_NAME] [DATE] 4. septiembre - 7:08 PM Mis reservas Mapa de m…" at bounding box center [539, 257] width 1079 height 515
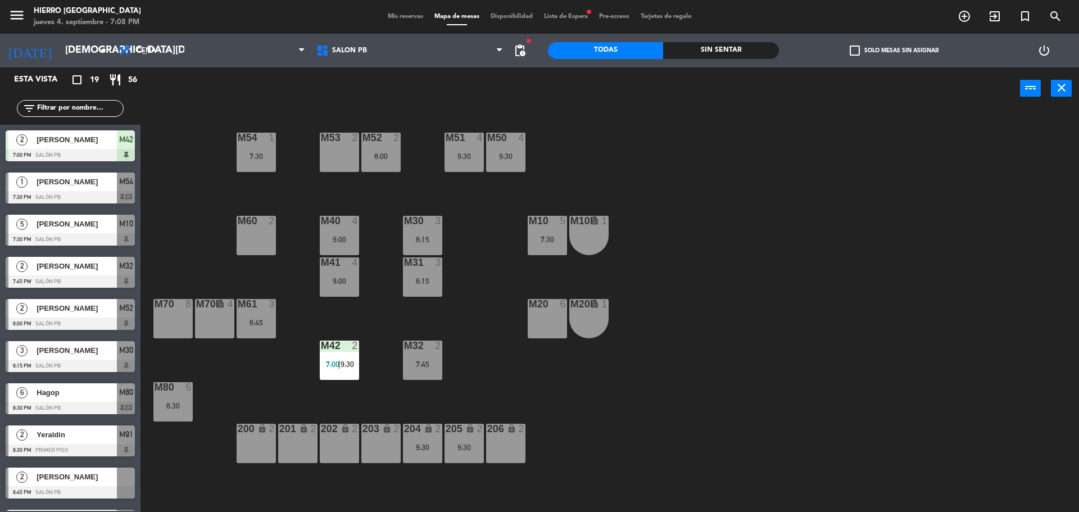
click at [388, 16] on span "Mis reservas" at bounding box center [405, 16] width 47 height 6
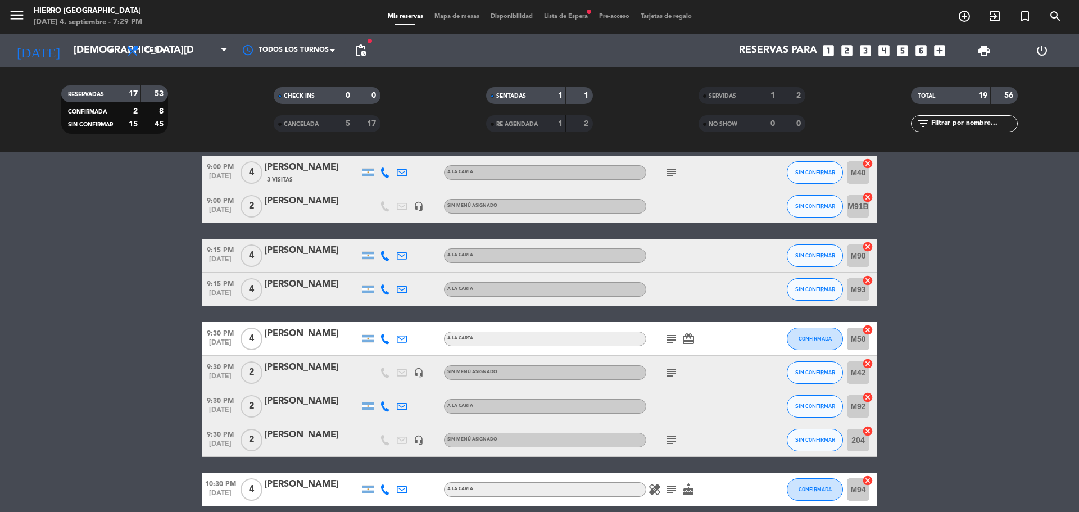
scroll to position [496, 0]
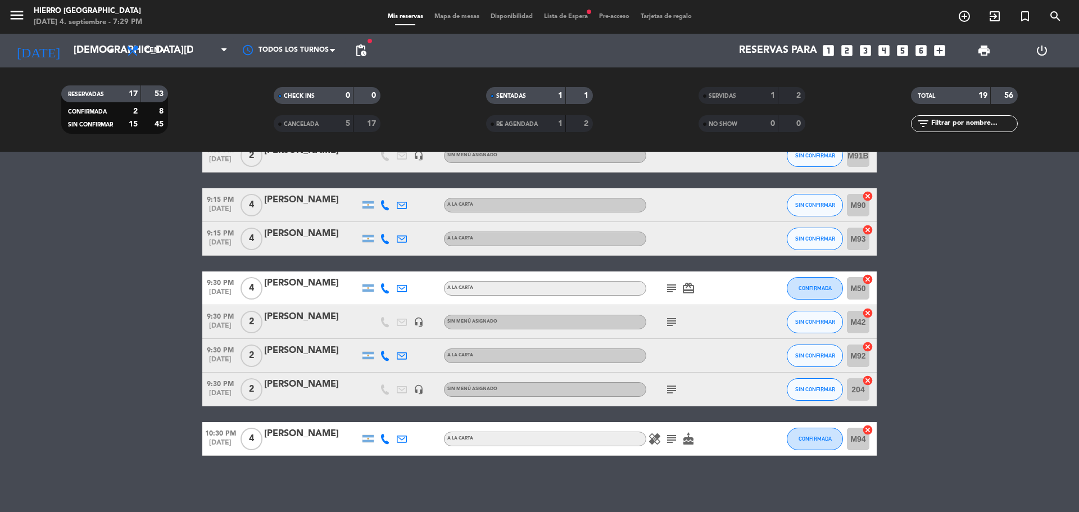
click at [860, 389] on input "204" at bounding box center [858, 389] width 22 height 22
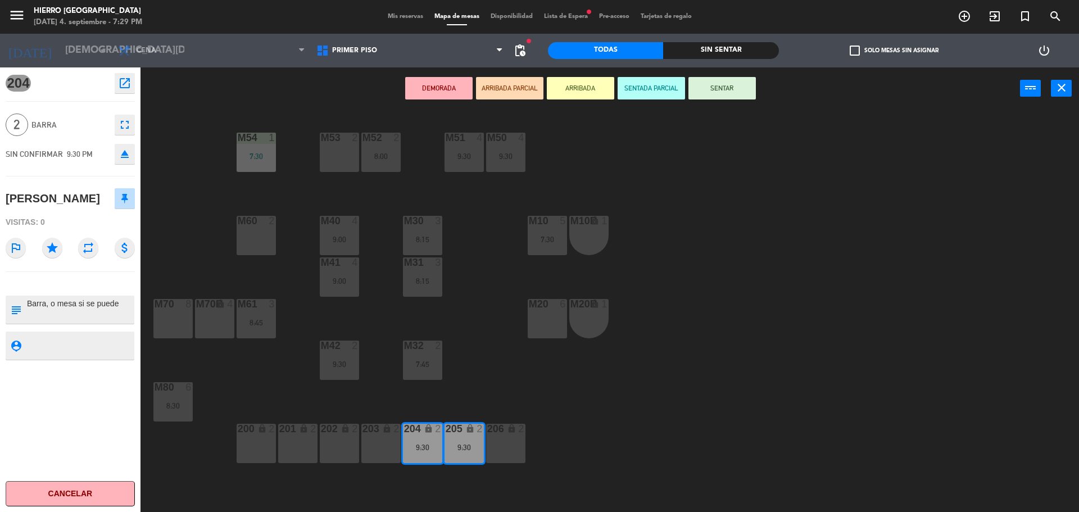
click at [326, 146] on div "M53 2" at bounding box center [339, 152] width 39 height 39
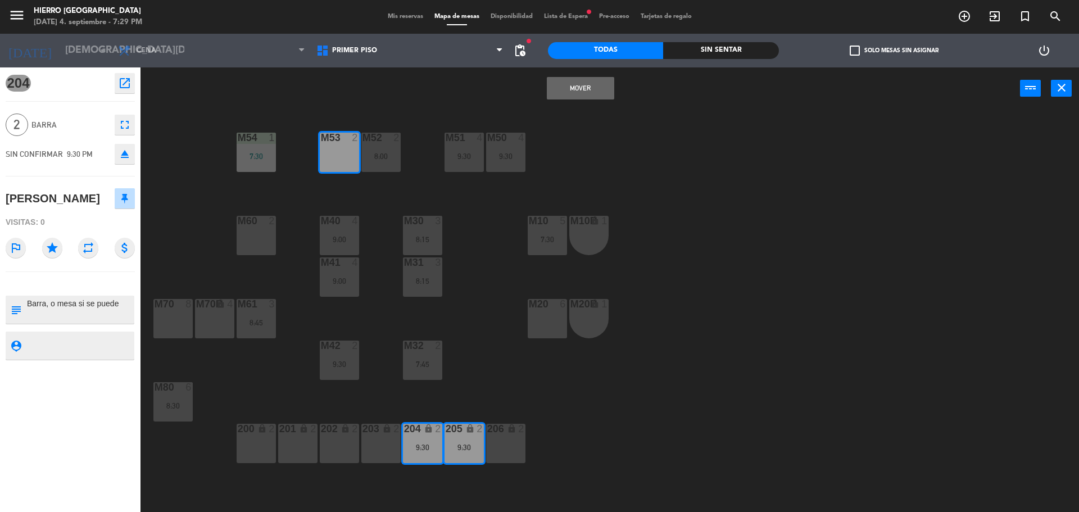
click at [588, 85] on button "Mover" at bounding box center [580, 88] width 67 height 22
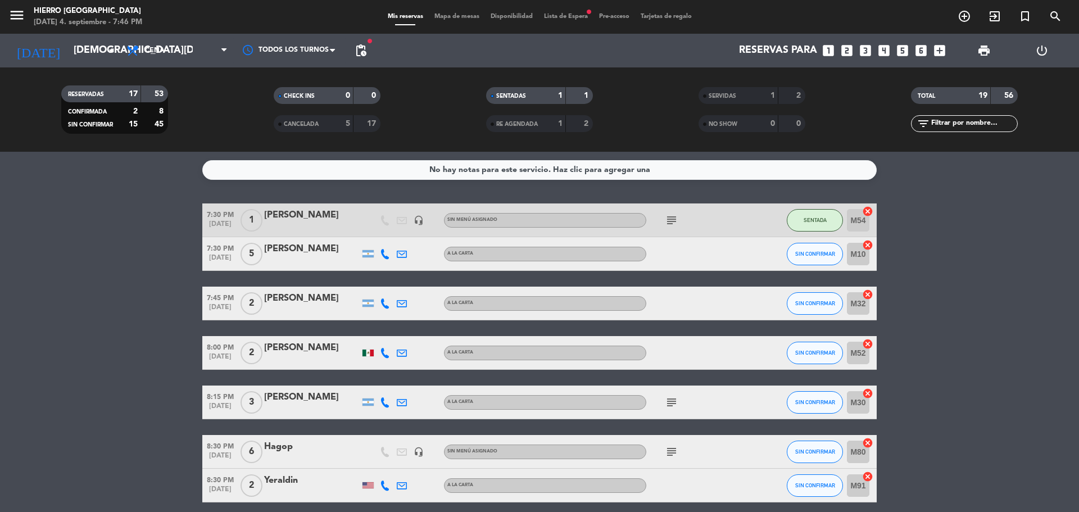
click at [672, 220] on icon "subject" at bounding box center [671, 219] width 13 height 13
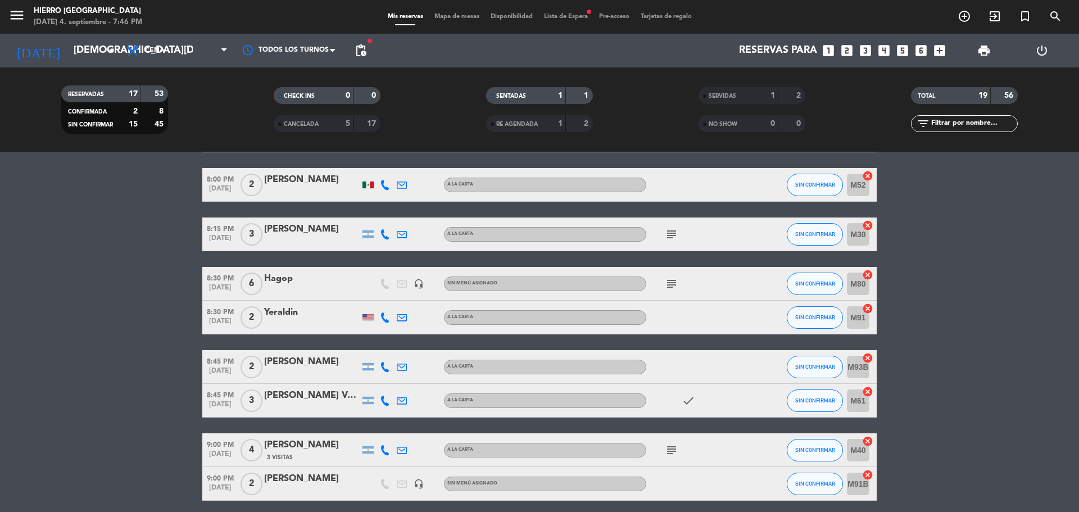
scroll to position [169, 0]
click at [678, 239] on icon "subject" at bounding box center [671, 233] width 13 height 13
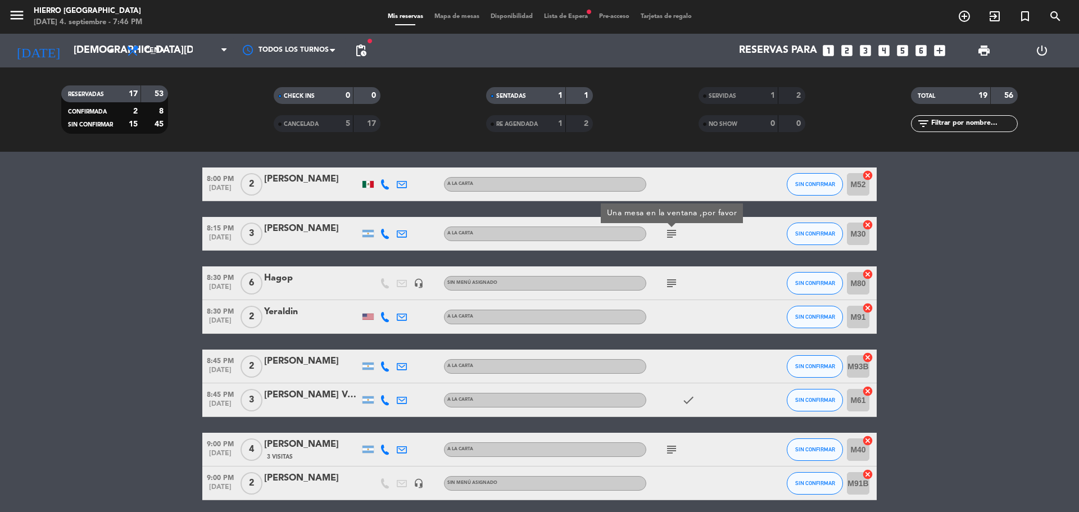
click at [675, 282] on icon "subject" at bounding box center [671, 282] width 13 height 13
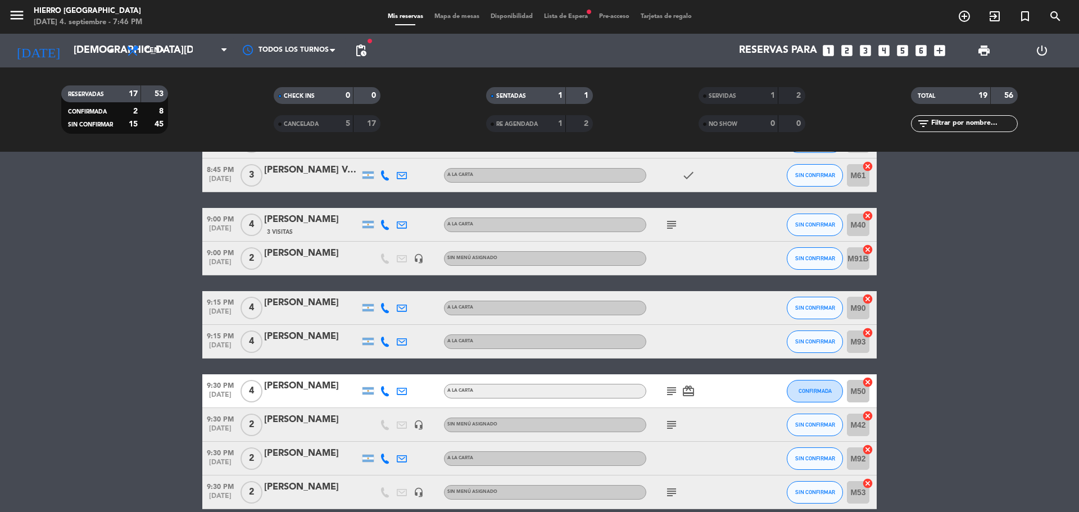
click at [667, 226] on icon "subject" at bounding box center [671, 224] width 13 height 13
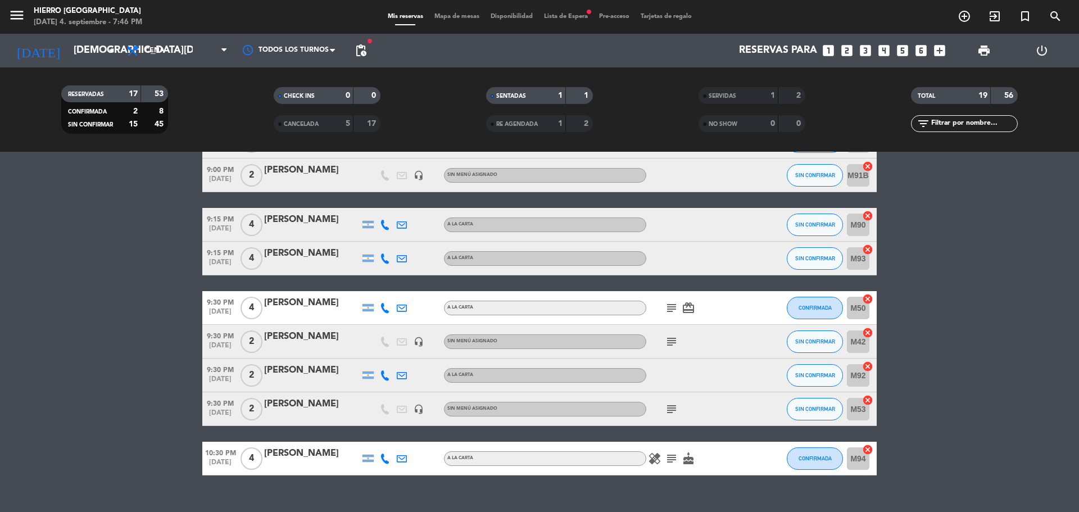
scroll to position [496, 0]
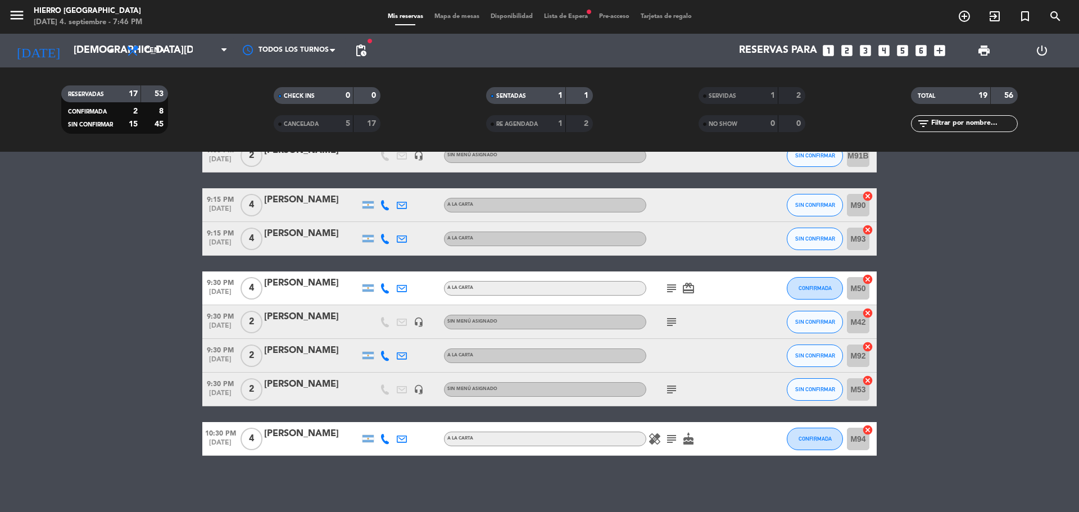
click at [672, 293] on icon "subject" at bounding box center [671, 287] width 13 height 13
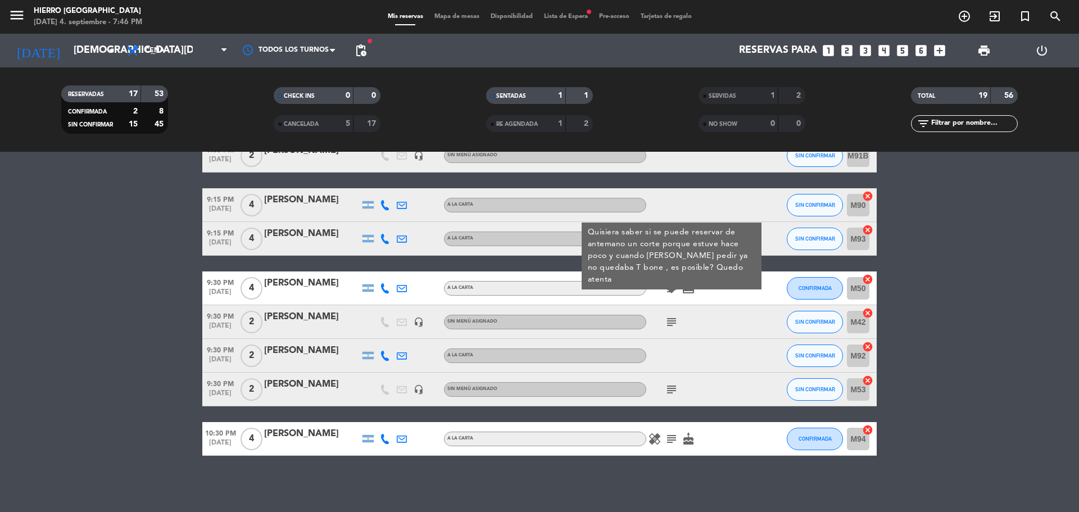
drag, startPoint x: 673, startPoint y: 319, endPoint x: 670, endPoint y: 342, distance: 23.3
click at [672, 320] on icon "subject" at bounding box center [671, 321] width 13 height 13
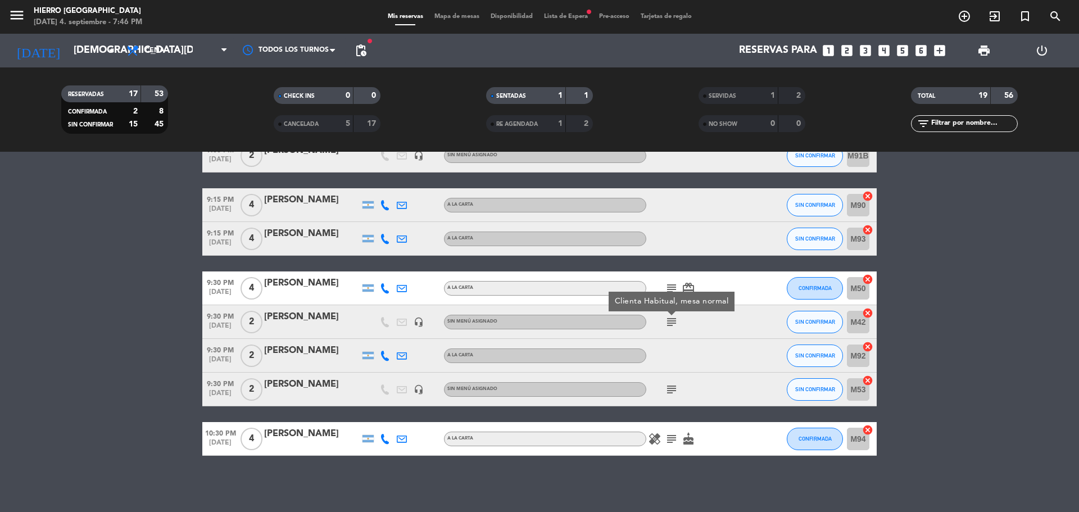
click at [672, 390] on icon "subject" at bounding box center [671, 389] width 13 height 13
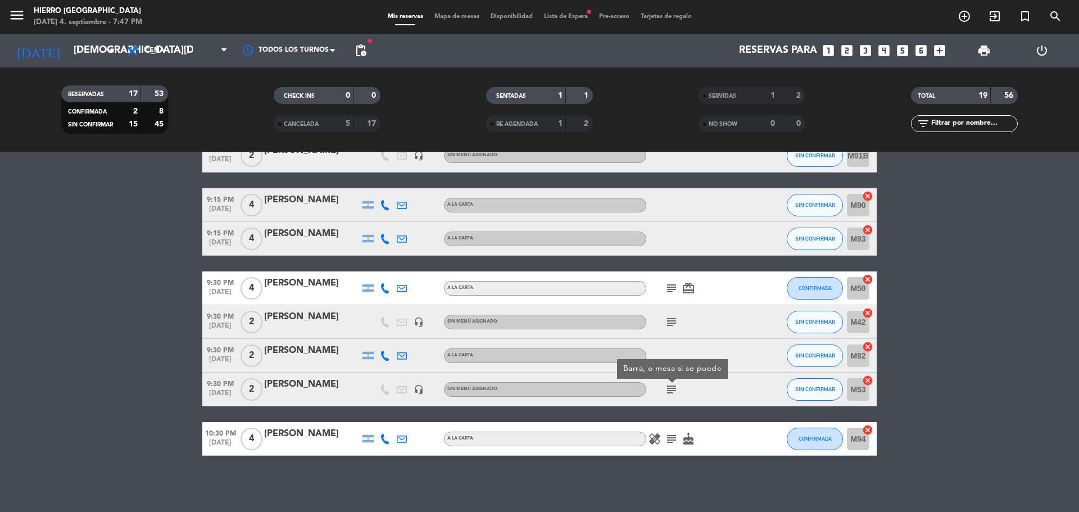
click at [675, 441] on icon "subject" at bounding box center [671, 438] width 13 height 13
drag, startPoint x: 675, startPoint y: 441, endPoint x: 128, endPoint y: 362, distance: 552.9
click at [128, 362] on bookings-row "7:30 PM [DATE] 1 [PERSON_NAME] headset_mic Sin menú asignado subject SENTADA M5…" at bounding box center [539, 81] width 1079 height 748
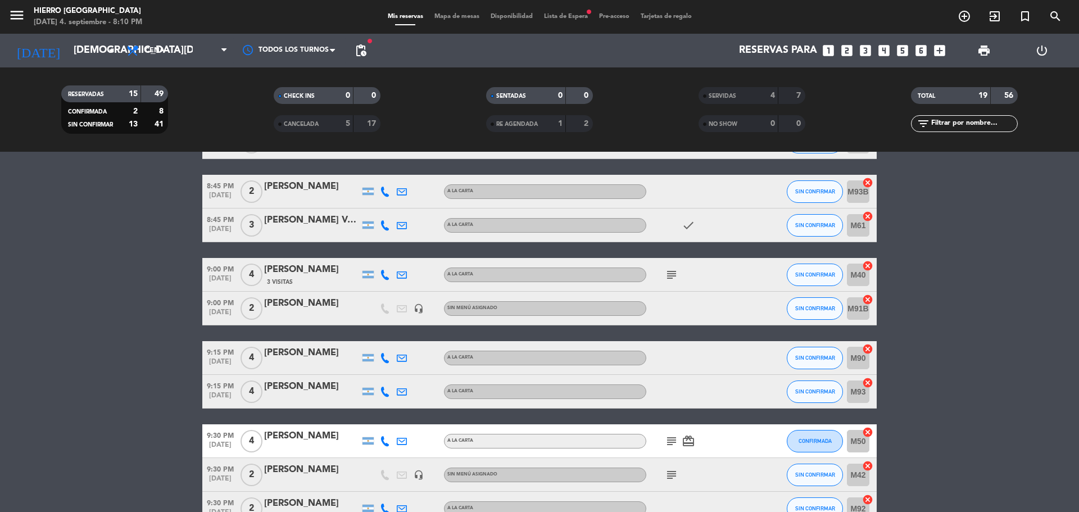
scroll to position [0, 0]
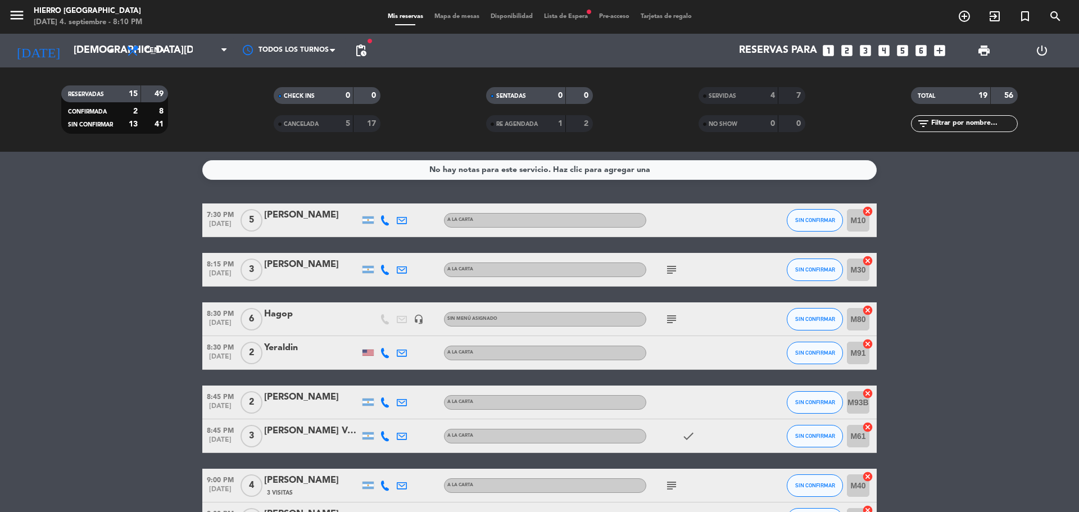
click at [675, 320] on icon "subject" at bounding box center [671, 318] width 13 height 13
click at [721, 96] on span "SERVIDAS" at bounding box center [722, 96] width 28 height 6
click at [716, 96] on span "SERVIDAS" at bounding box center [722, 96] width 28 height 6
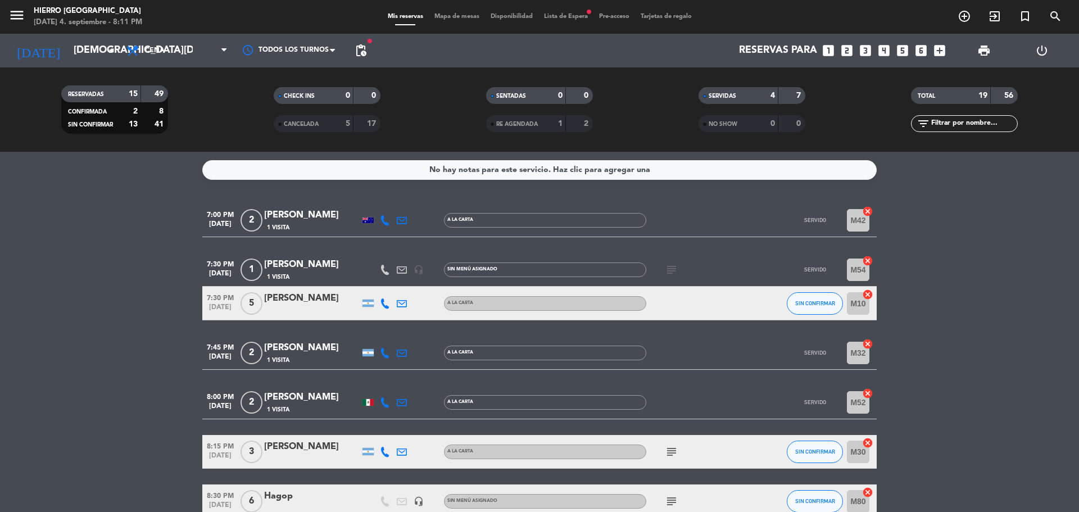
click at [673, 264] on icon "subject" at bounding box center [671, 269] width 13 height 13
